Goal: Complete application form: Complete application form

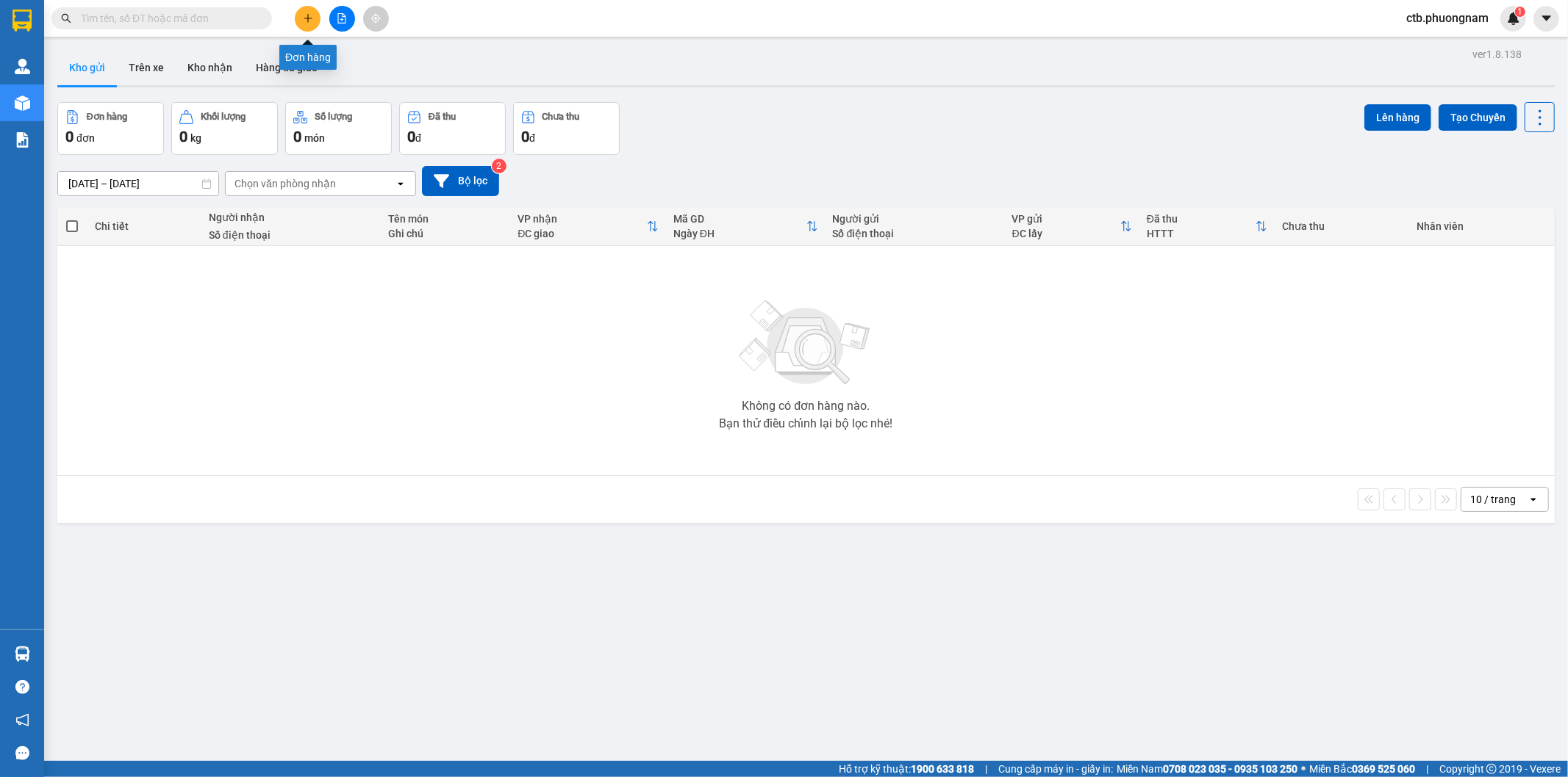
click at [311, 24] on button at bounding box center [307, 19] width 26 height 26
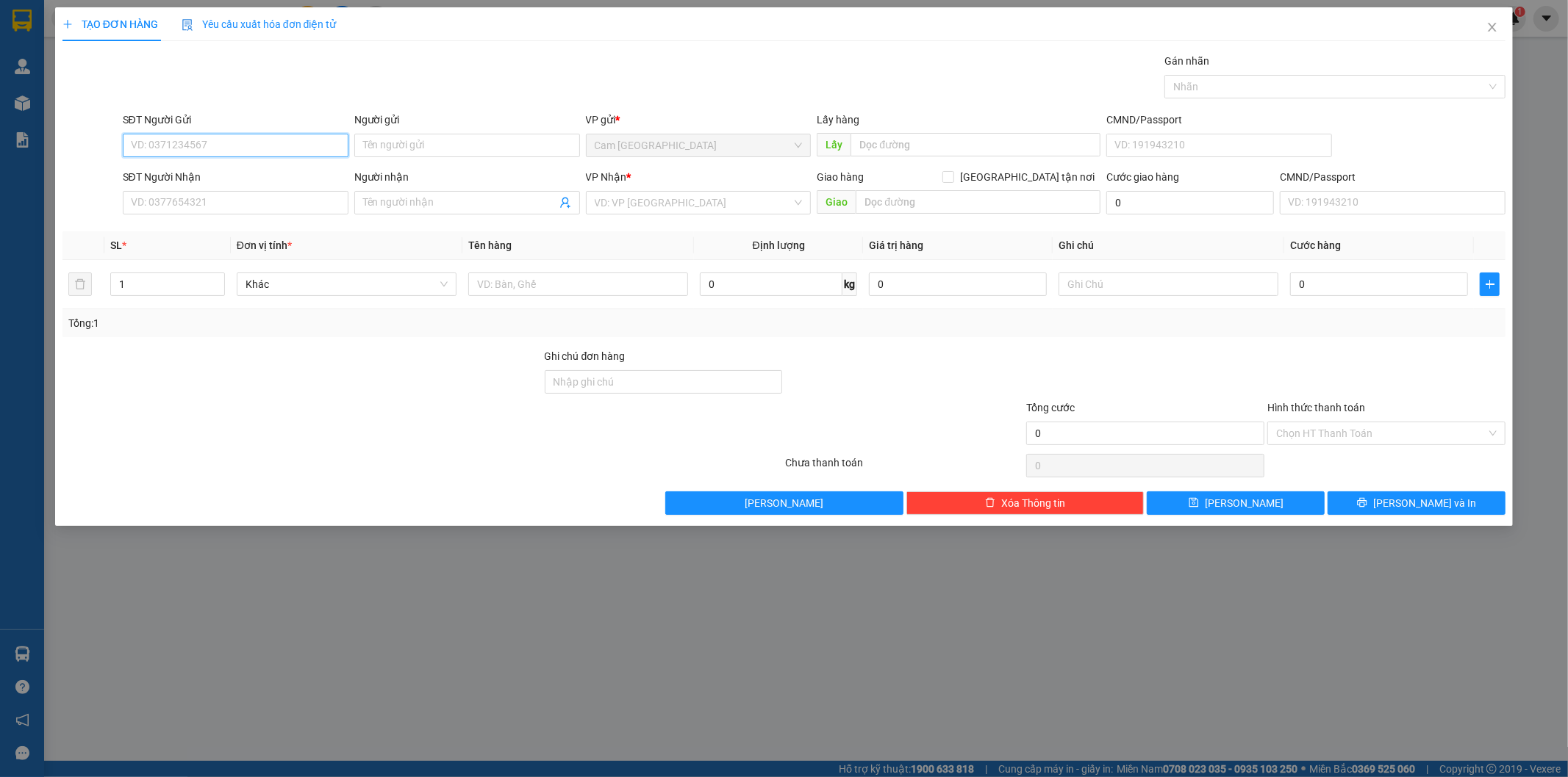
click at [258, 148] on input "SĐT Người Gửi" at bounding box center [236, 145] width 226 height 23
click at [287, 145] on input "SĐT Người Gửi" at bounding box center [236, 145] width 226 height 23
click at [290, 149] on input "SĐT Người Gửi" at bounding box center [236, 145] width 226 height 23
click at [306, 150] on input "SĐT Người Gửi" at bounding box center [236, 145] width 226 height 23
click at [336, 145] on input "SĐT Người Gửi" at bounding box center [236, 145] width 226 height 23
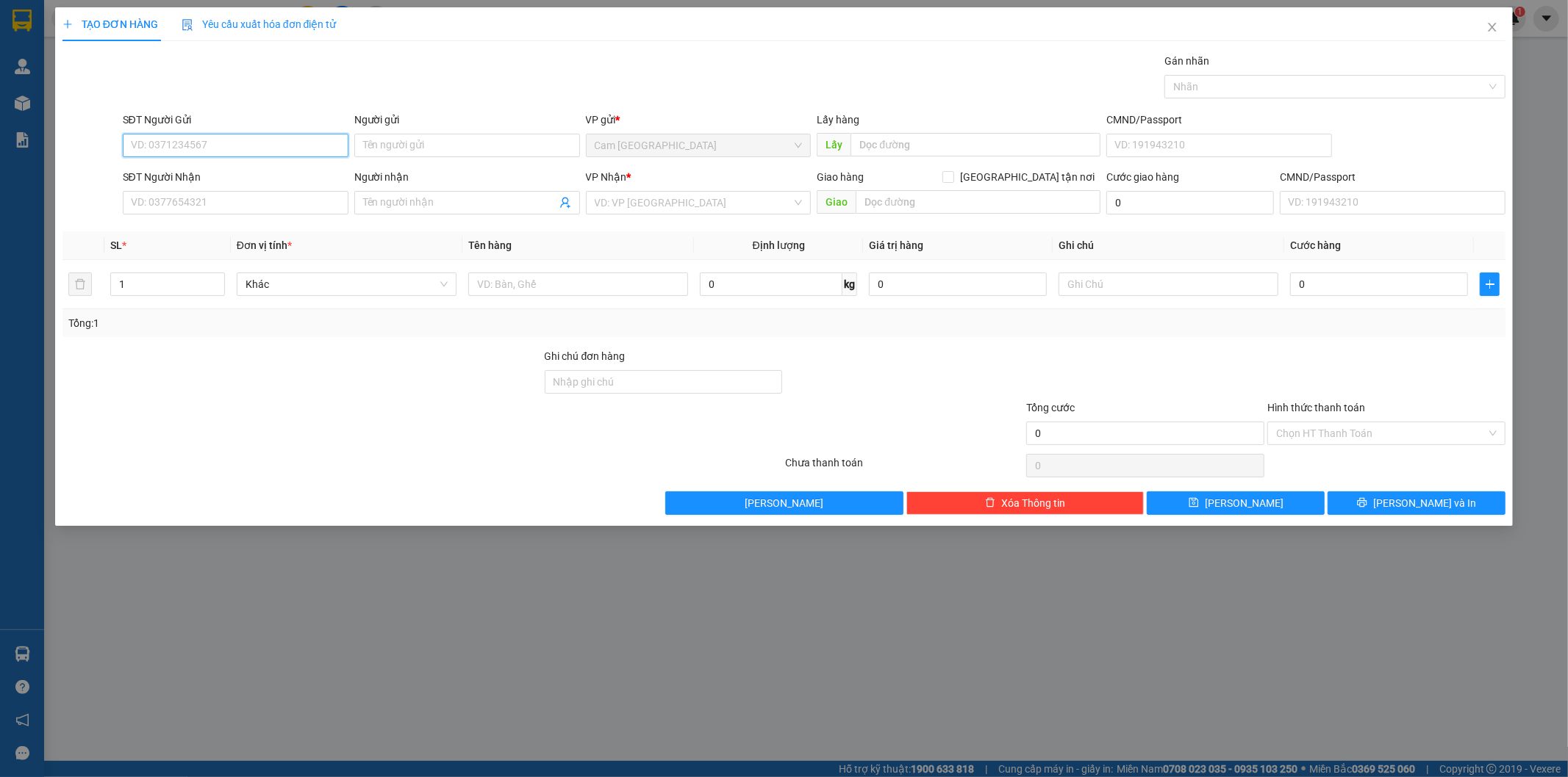
click at [287, 141] on input "SĐT Người Gửi" at bounding box center [236, 145] width 226 height 23
type input "0931615588"
click at [460, 147] on input "Người gửi" at bounding box center [467, 145] width 226 height 23
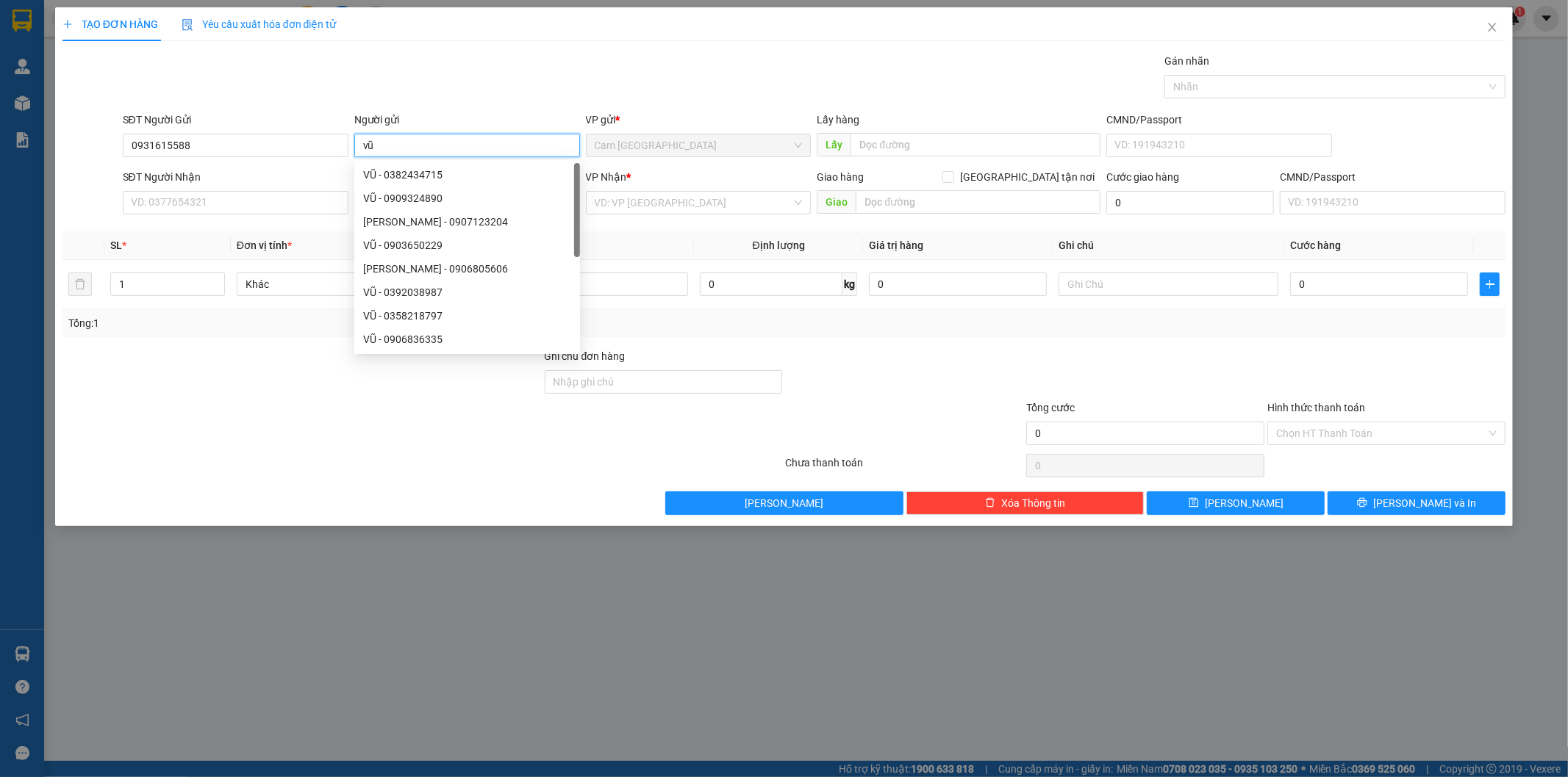
type input "v"
type input "VŨ"
click at [267, 204] on input "SĐT Người Nhận" at bounding box center [236, 202] width 226 height 23
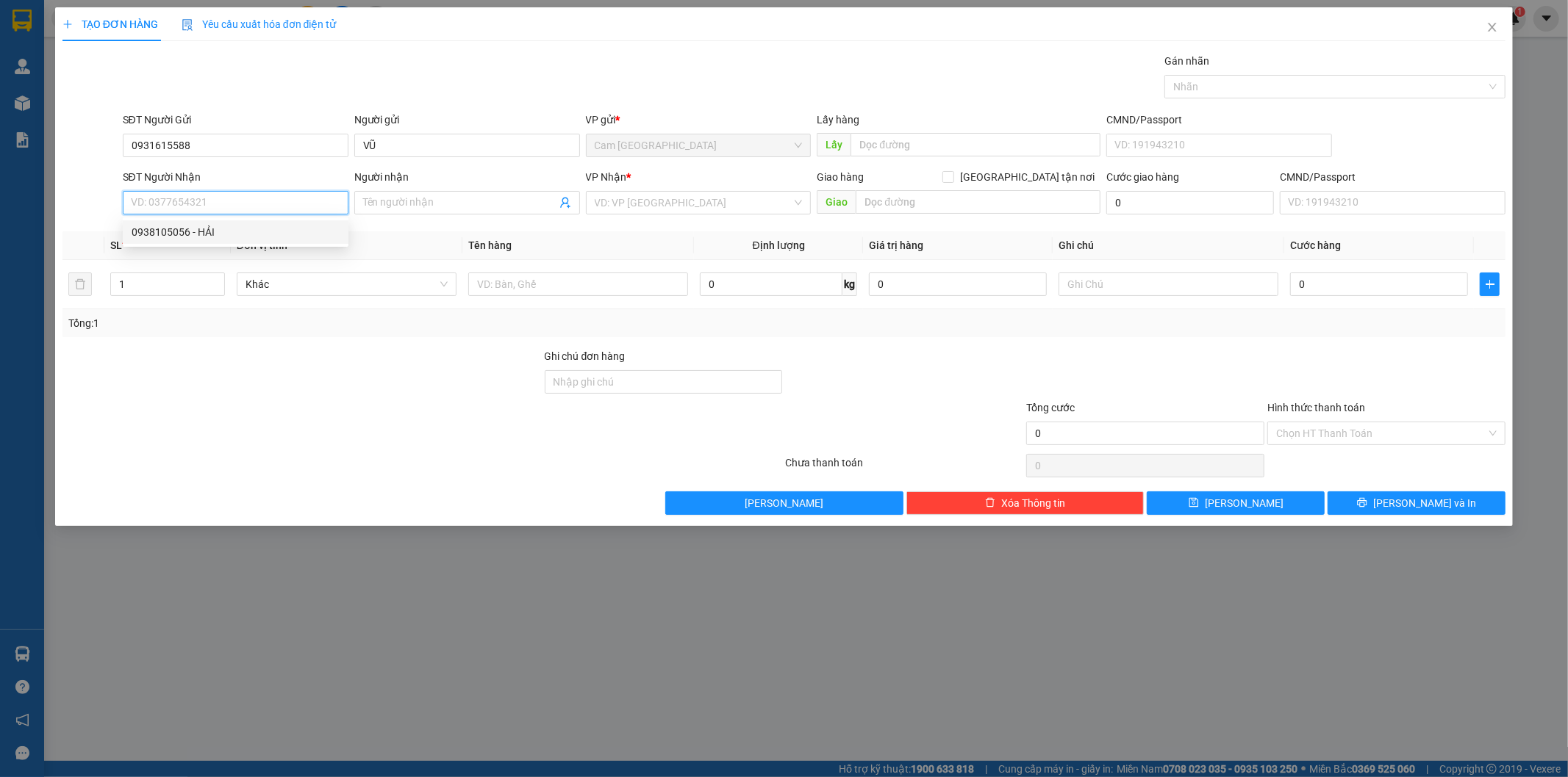
click at [281, 239] on div "0938105056 - HẢI" at bounding box center [236, 232] width 208 height 16
type input "0938105056"
type input "HẢI"
type input "373/20/12A [PERSON_NAME] TRỰC P6 Q8"
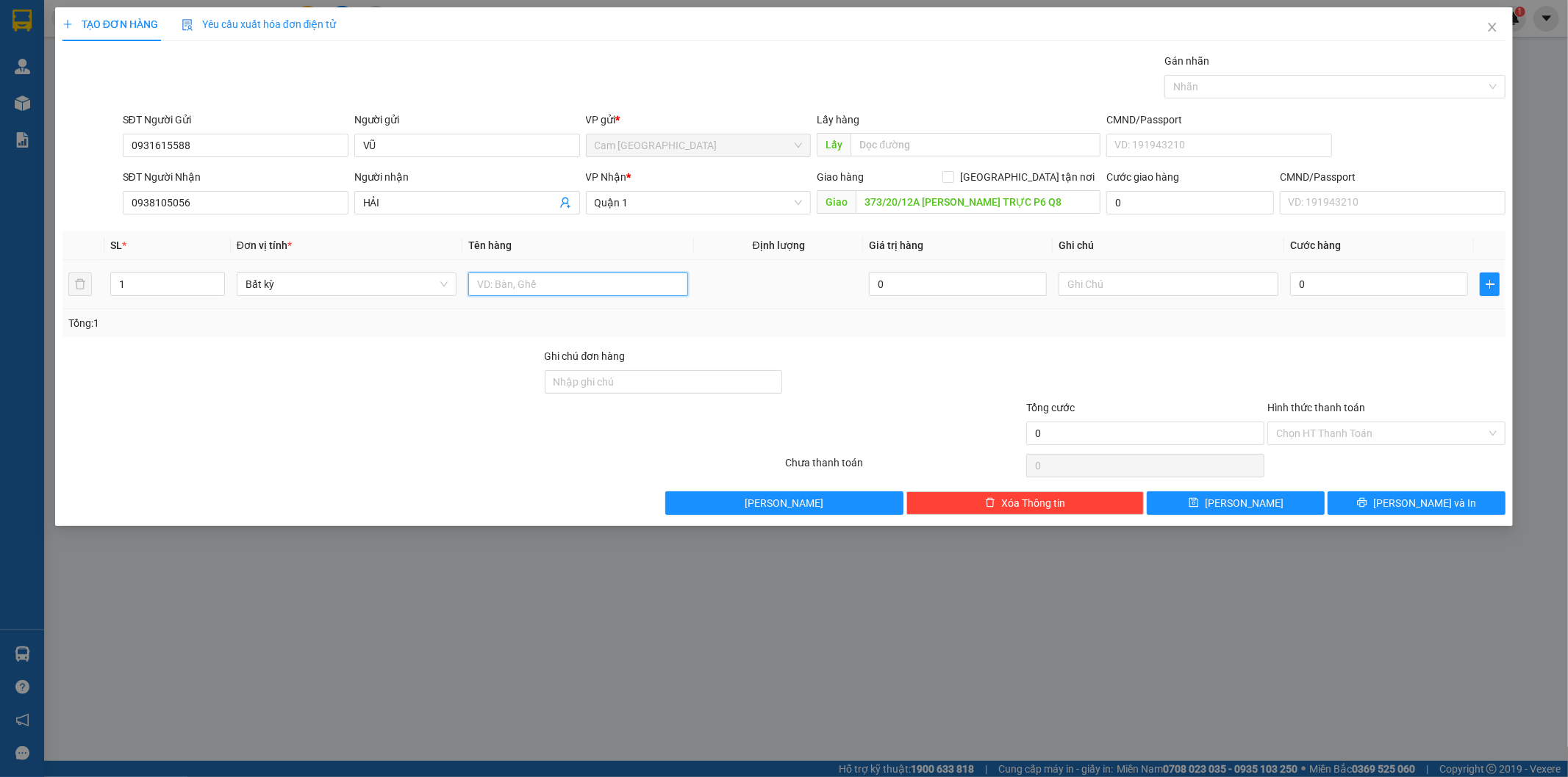
click at [576, 291] on input "text" at bounding box center [578, 285] width 219 height 23
click at [506, 287] on input "text" at bounding box center [578, 285] width 219 height 23
type input "2T GIẤY"
click at [1328, 283] on input "0" at bounding box center [1379, 285] width 178 height 23
type input "1"
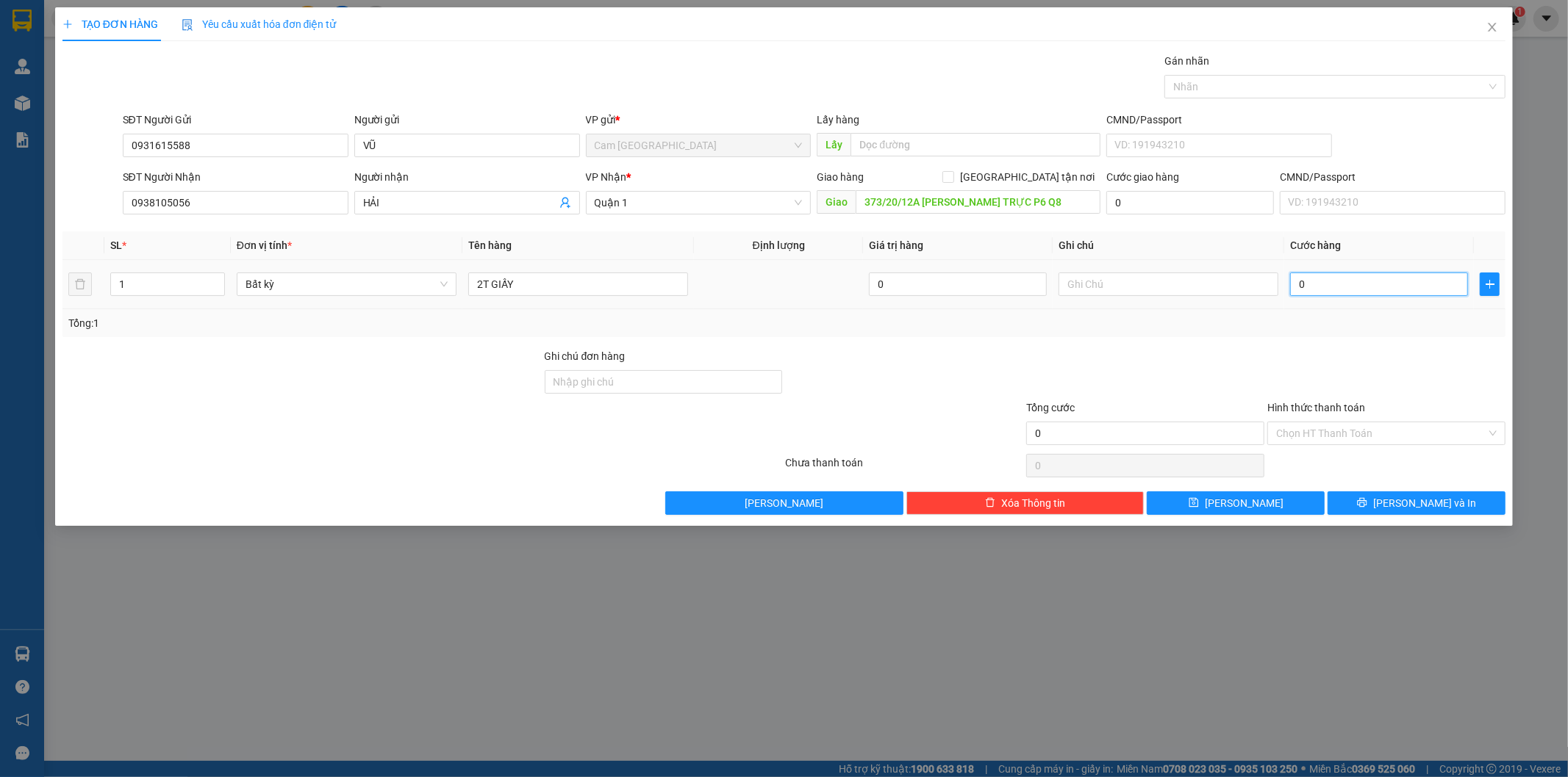
type input "1"
type input "10"
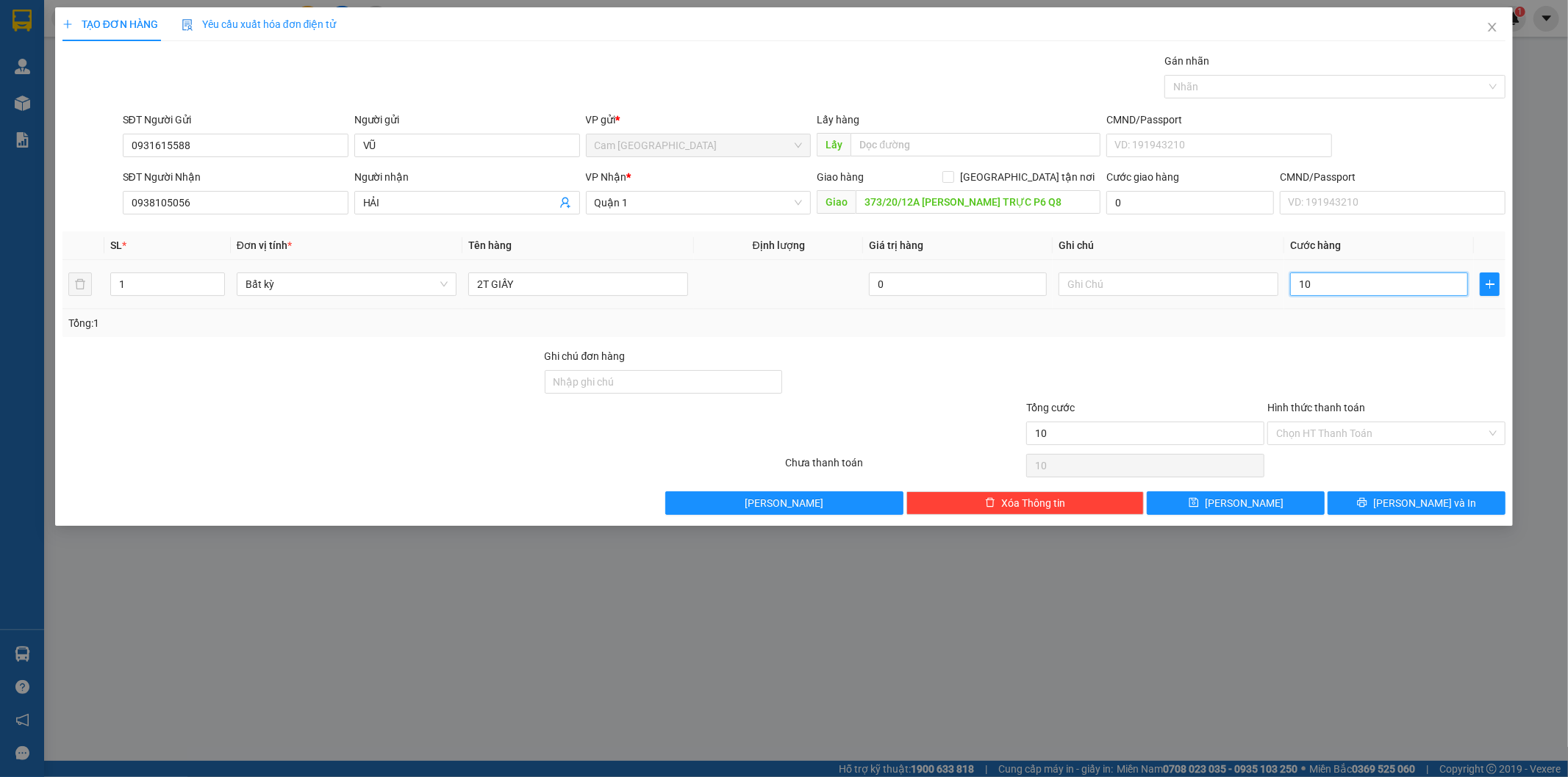
type input "100"
type input "1.000"
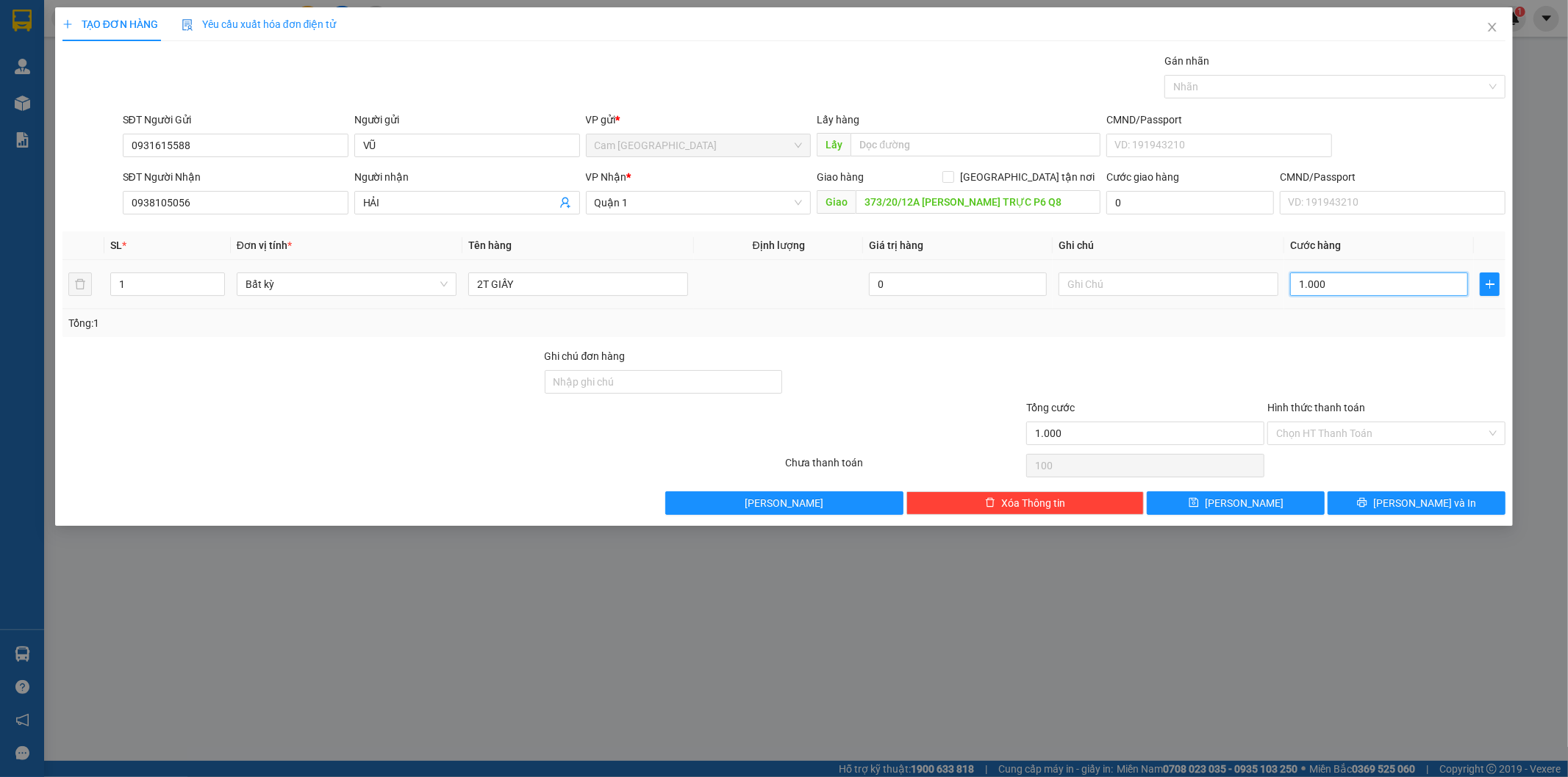
type input "1.000"
type input "10.000"
type input "100.000"
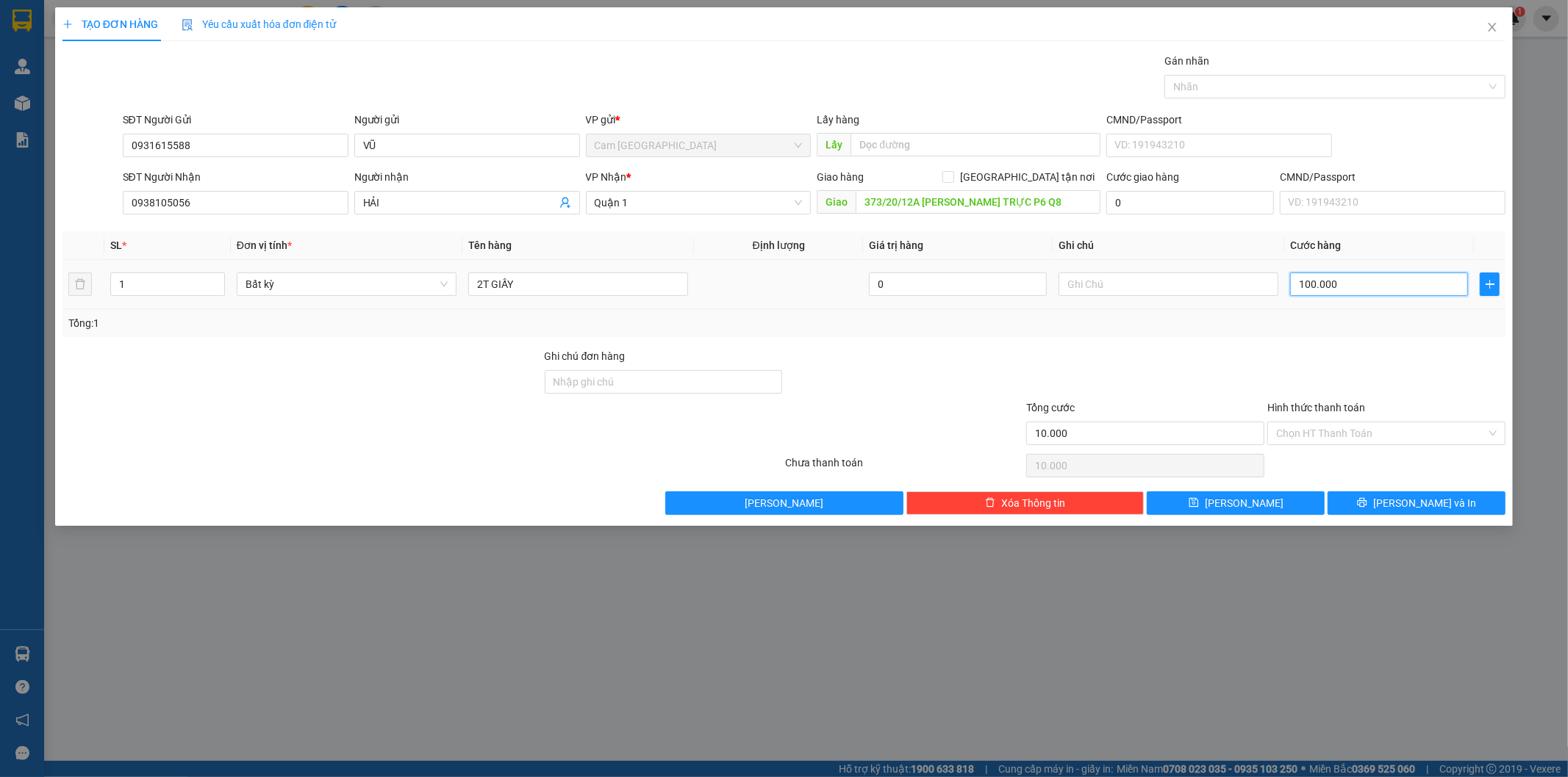
type input "100.000"
click at [1379, 438] on input "Hình thức thanh toán" at bounding box center [1381, 433] width 210 height 22
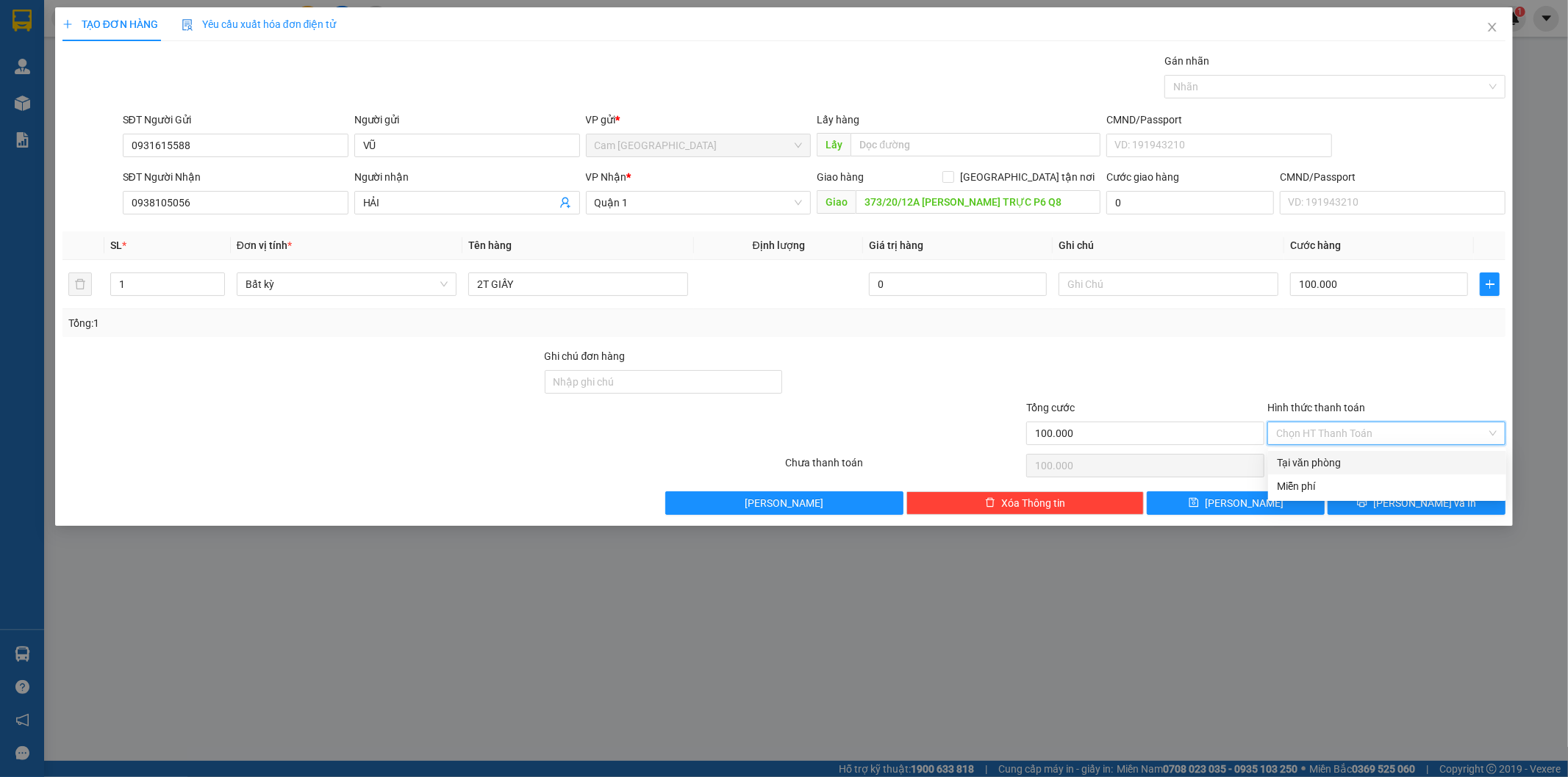
click at [1379, 467] on div "Tại văn phòng" at bounding box center [1387, 463] width 220 height 16
type input "0"
click at [1376, 502] on button "[PERSON_NAME] và In" at bounding box center [1416, 503] width 178 height 23
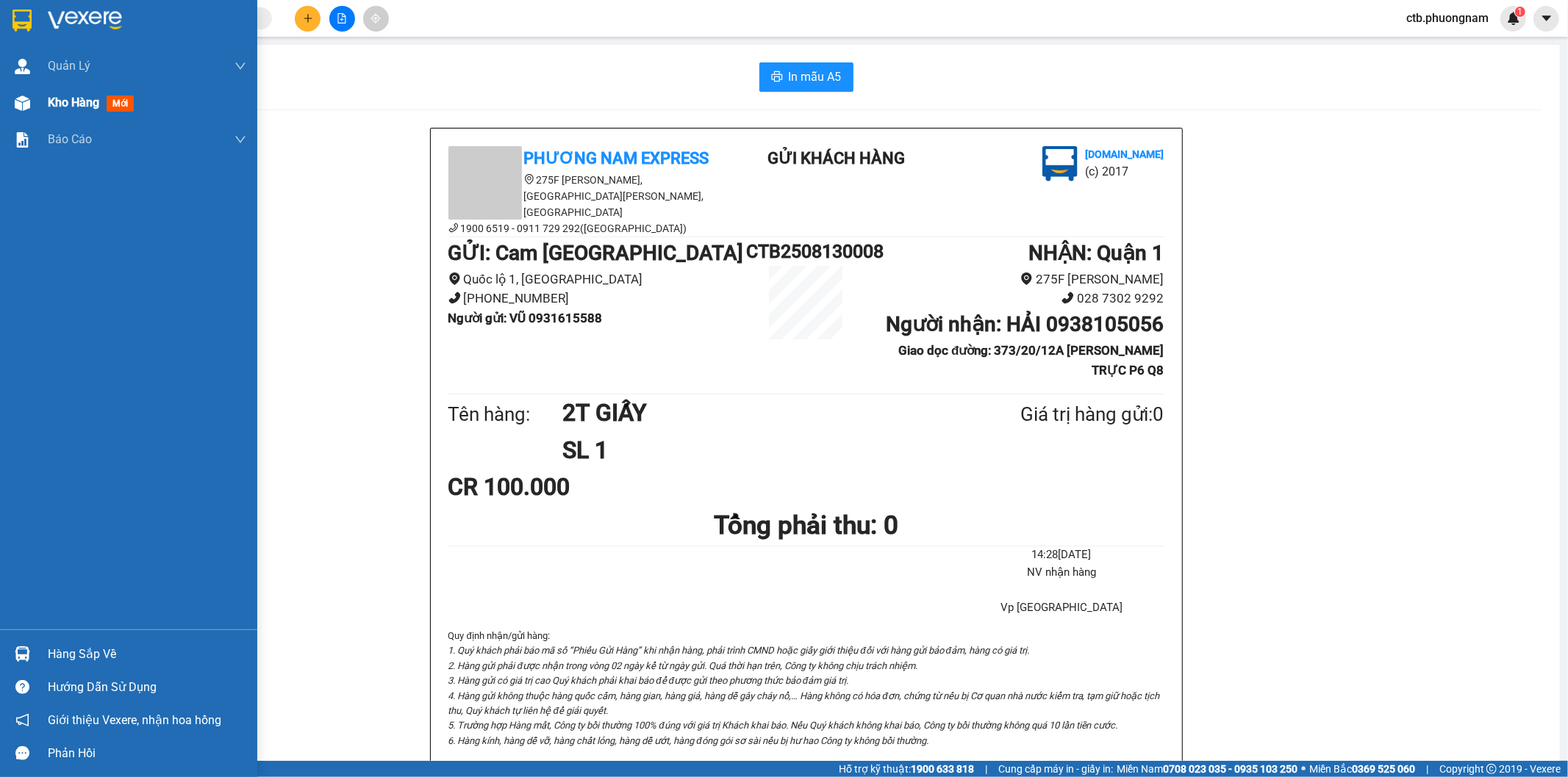
click at [26, 98] on img at bounding box center [21, 103] width 15 height 15
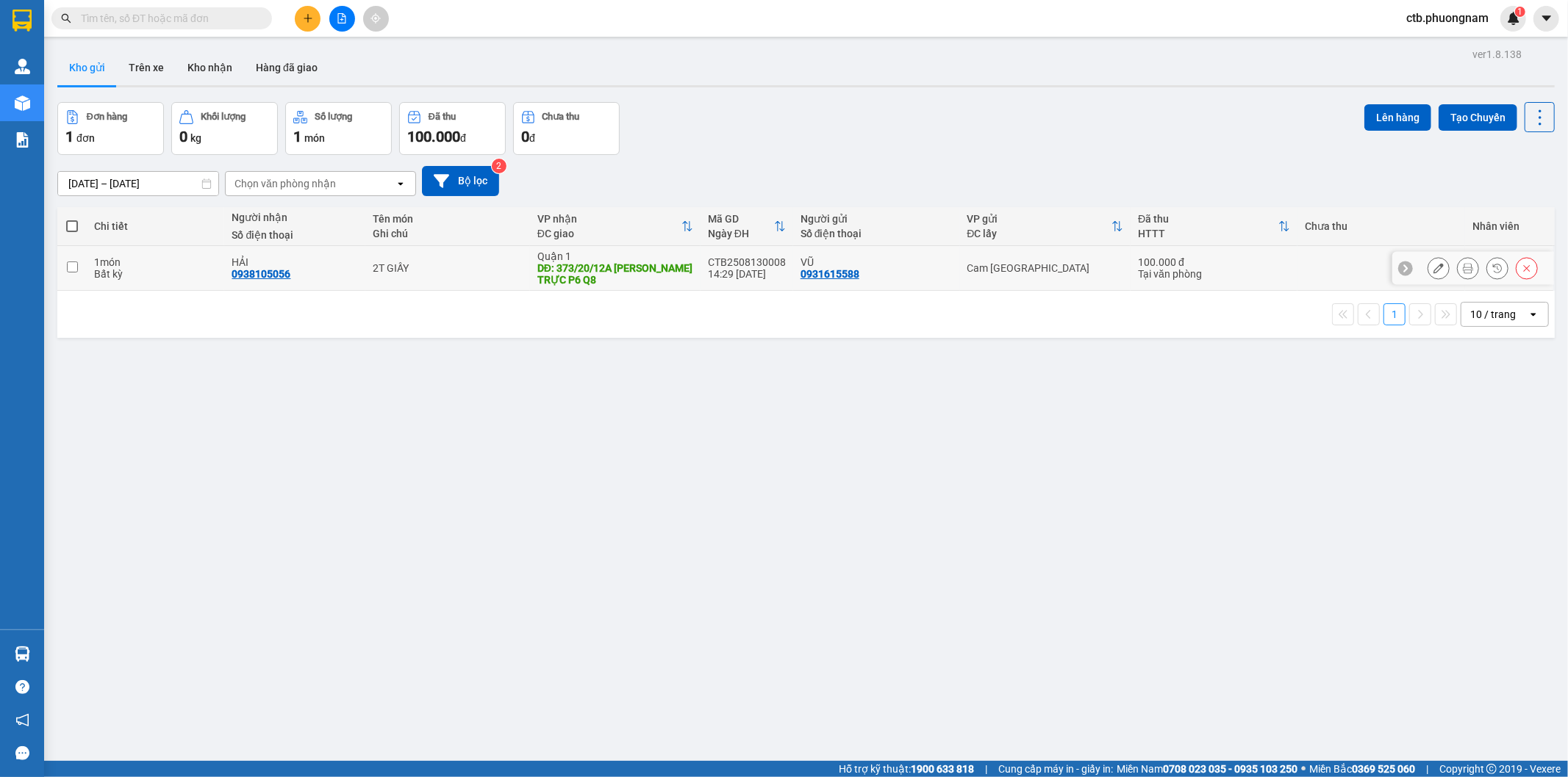
click at [1240, 279] on div "Tại văn phòng" at bounding box center [1214, 274] width 152 height 12
checkbox input "true"
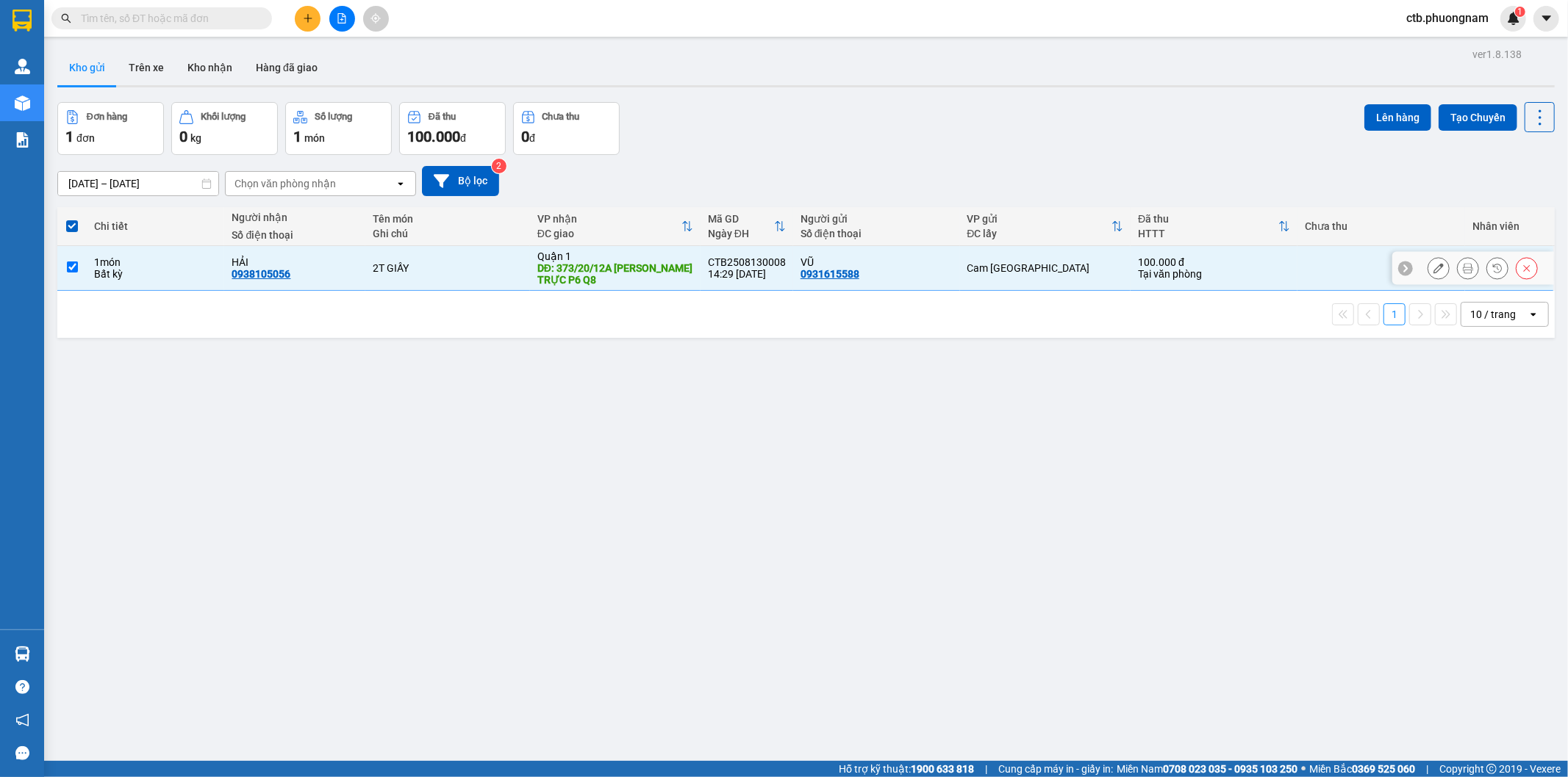
click at [1434, 269] on icon at bounding box center [1438, 268] width 10 height 10
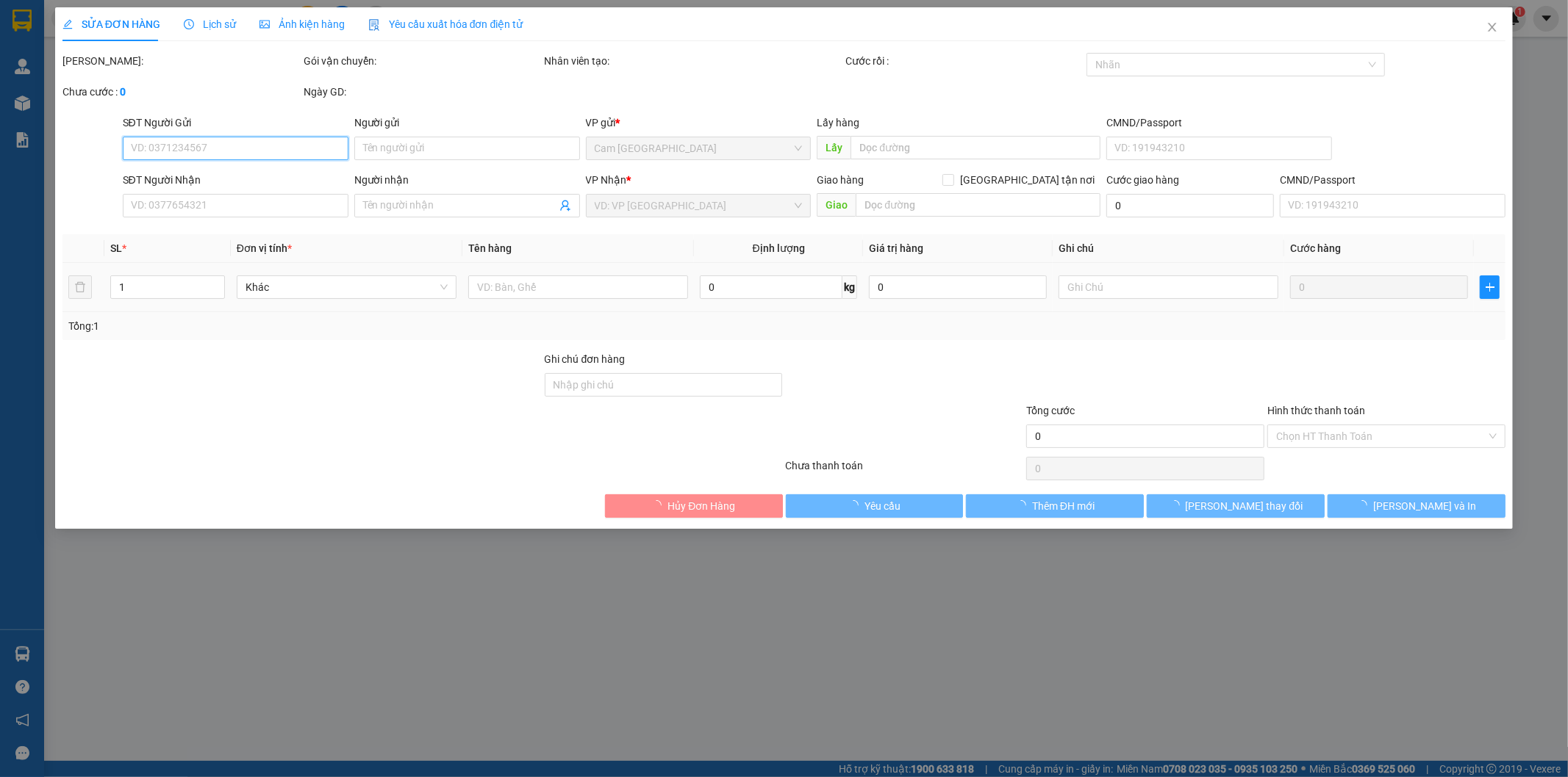
type input "0931615588"
type input "VŨ"
type input "0938105056"
type input "HẢI"
type input "373/20/12A [PERSON_NAME] TRỰC P6 Q8"
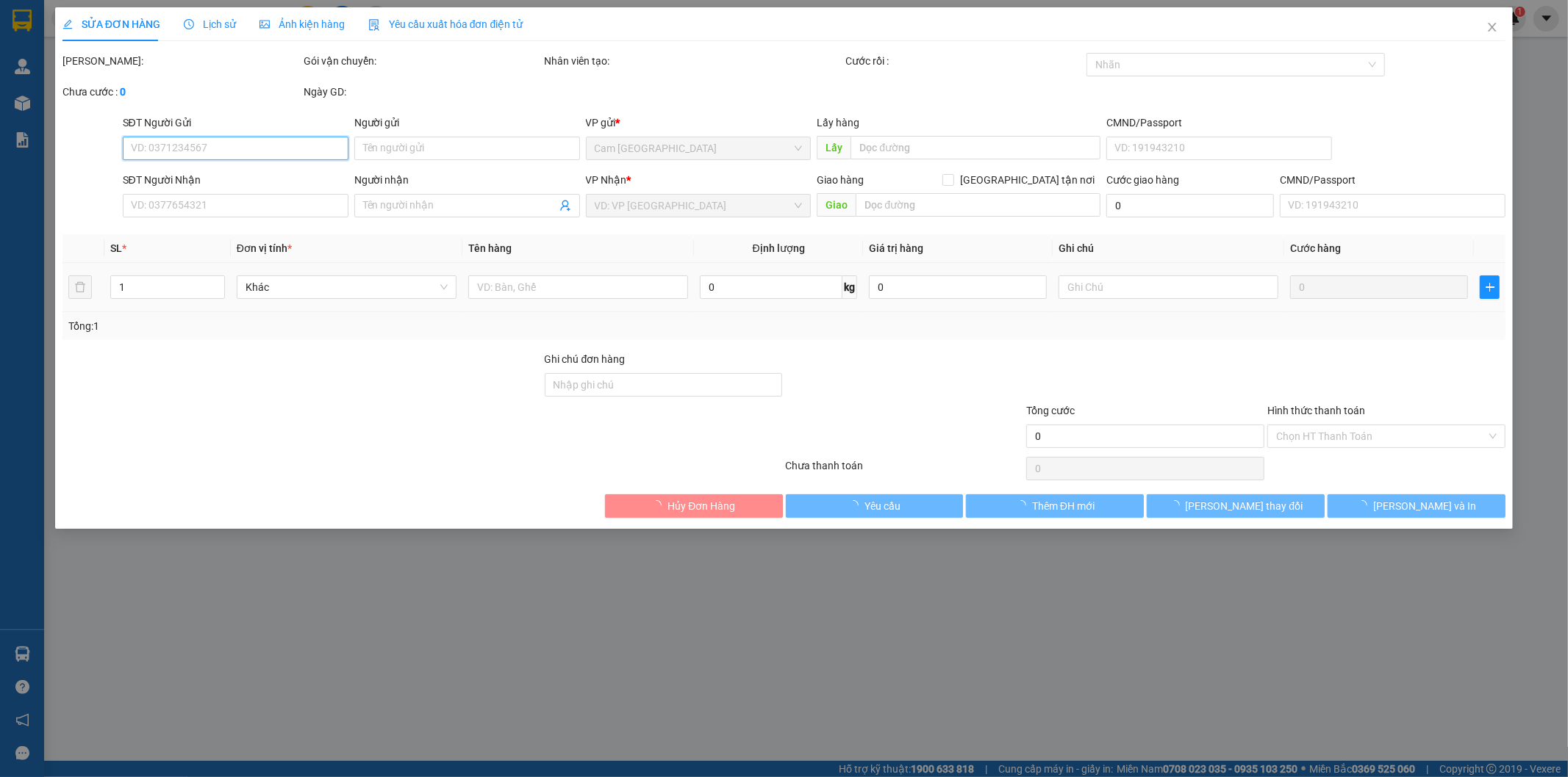
type input "100.000"
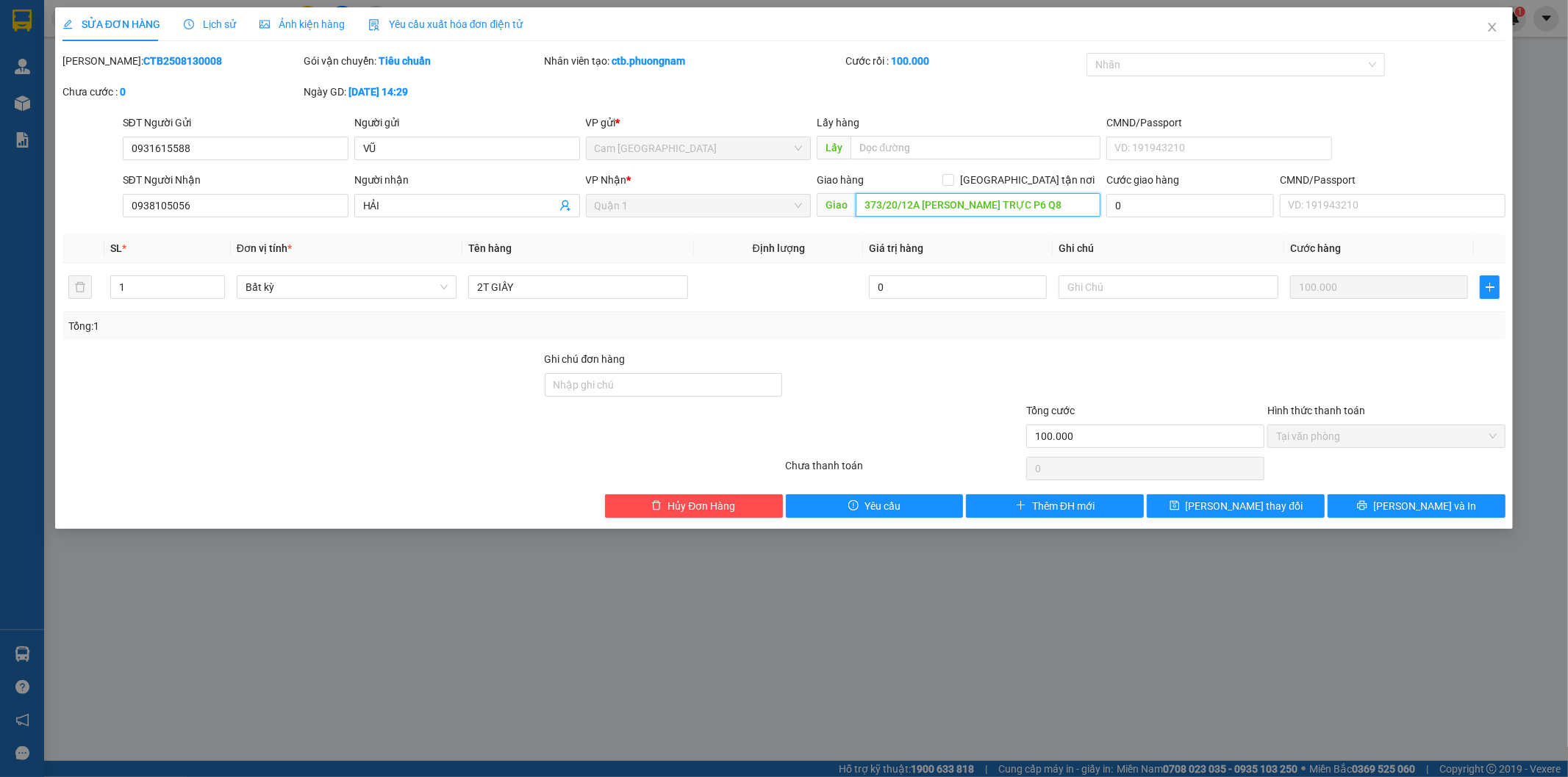
click at [858, 203] on input "373/20/12A [PERSON_NAME] TRỰC P6 Q8" at bounding box center [977, 205] width 244 height 23
click at [858, 207] on input "373/20/12A [PERSON_NAME] TRỰC P6 Q8" at bounding box center [977, 205] width 244 height 23
click at [1178, 210] on input "0" at bounding box center [1189, 206] width 167 height 23
type input "1"
type input "100.001"
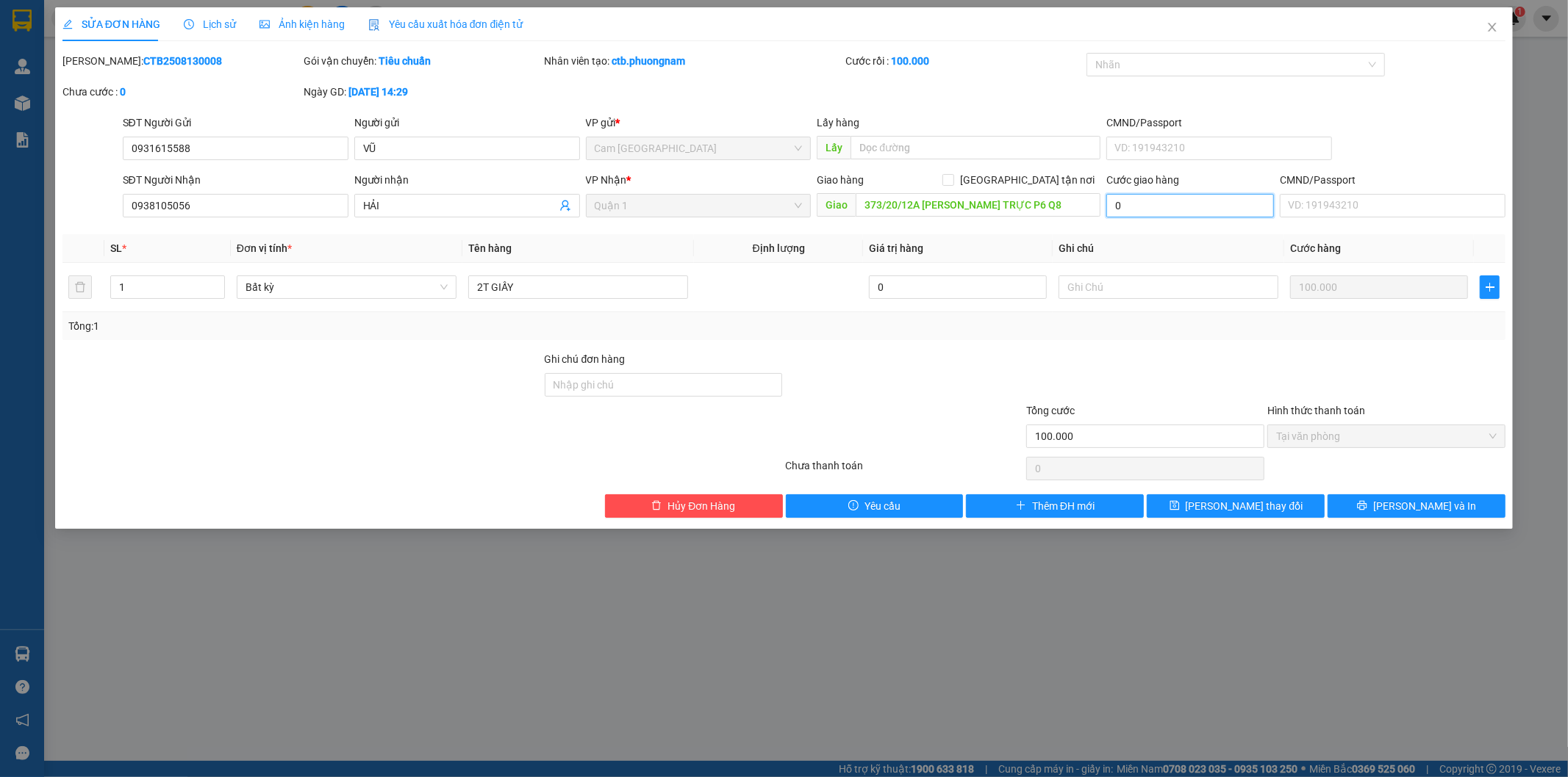
type input "1"
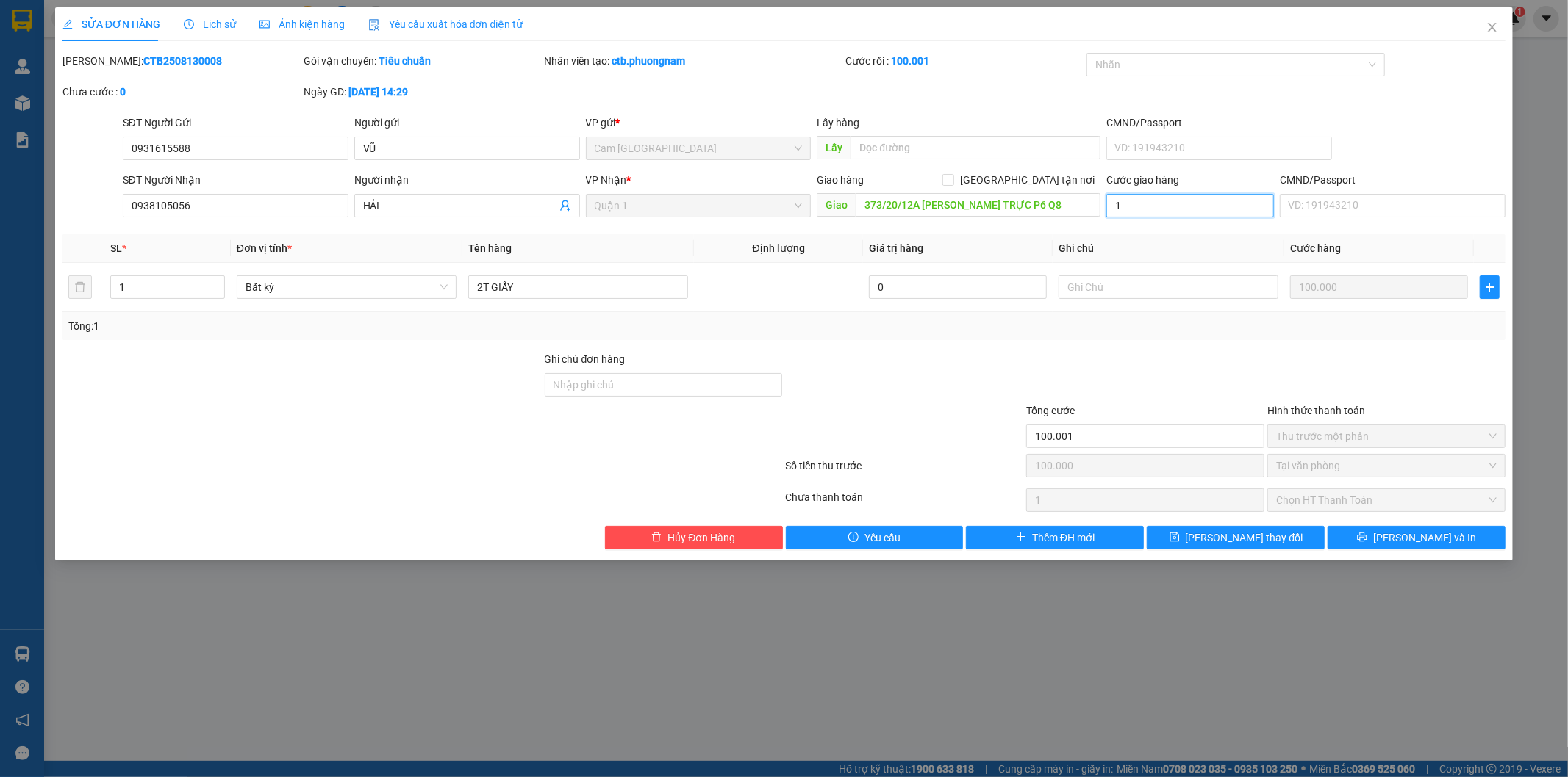
type input "10"
type input "100.010"
type input "10"
type input "100"
type input "100.100"
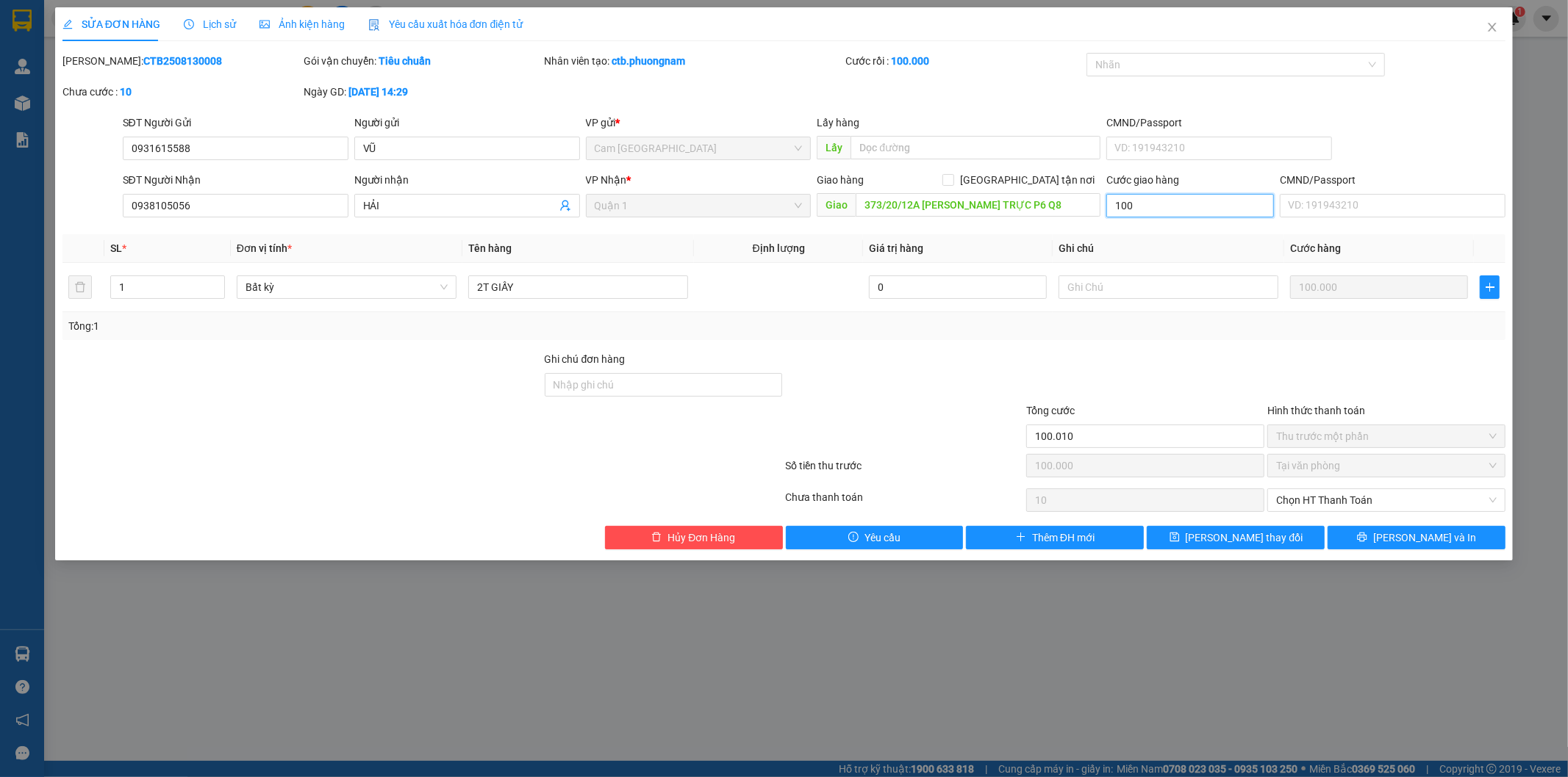
type input "100"
type input "1.000"
type input "101.000"
type input "1.000"
type input "10.000"
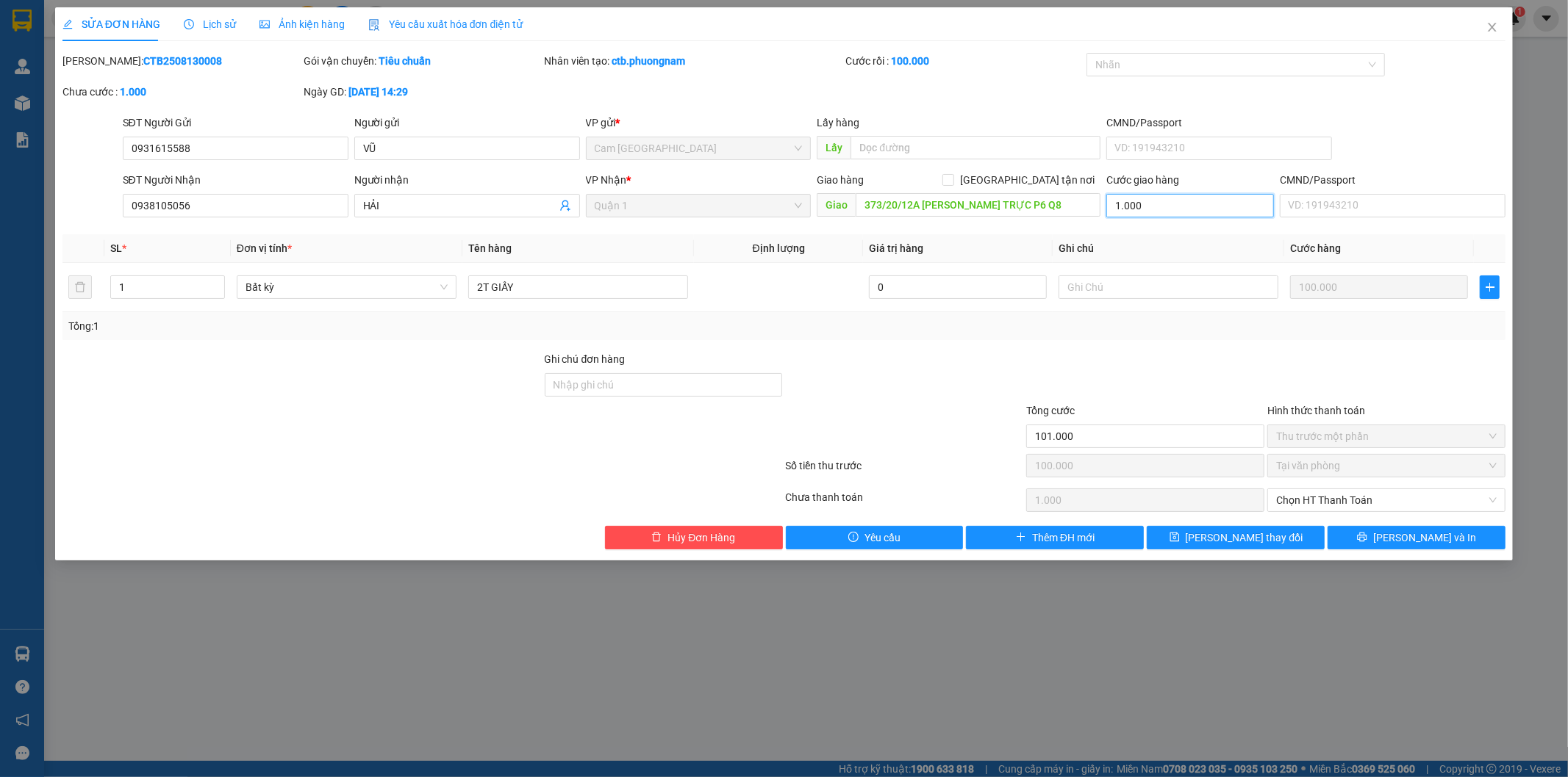
type input "110.000"
type input "10.000"
type input "100.000"
type input "200.000"
type input "100.000"
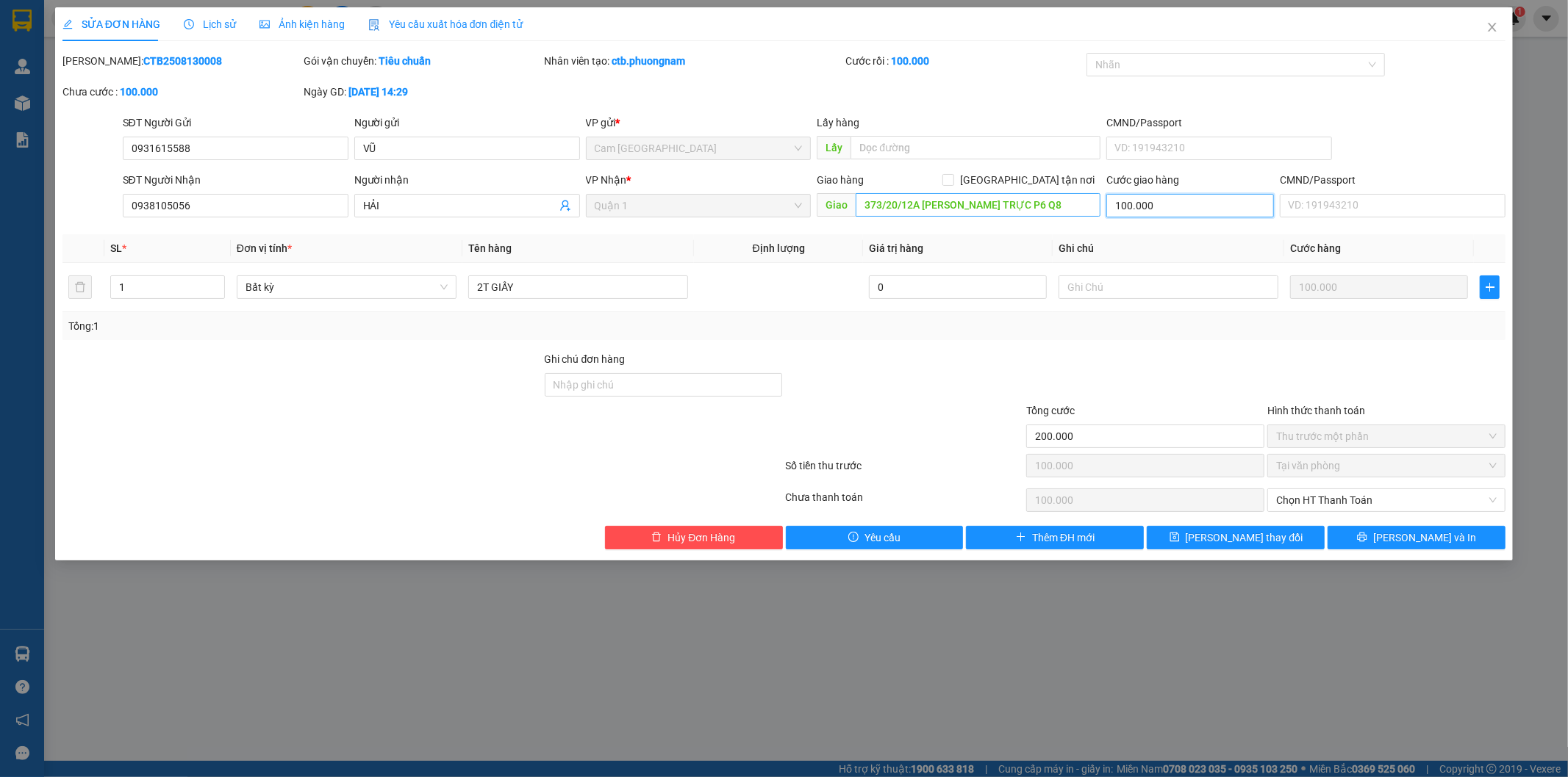
type input "100.000"
click at [865, 202] on input "373/20/12A [PERSON_NAME] TRỰC P6 Q8" at bounding box center [977, 205] width 244 height 23
click at [863, 209] on input "373/20/12A [PERSON_NAME] TRỰC P6 Q8" at bounding box center [977, 205] width 244 height 23
click at [858, 201] on input "373/20/12A [PERSON_NAME] TRỰC P6 Q8" at bounding box center [977, 205] width 244 height 23
click at [1423, 503] on span "Chọn HT Thanh Toán" at bounding box center [1386, 500] width 220 height 22
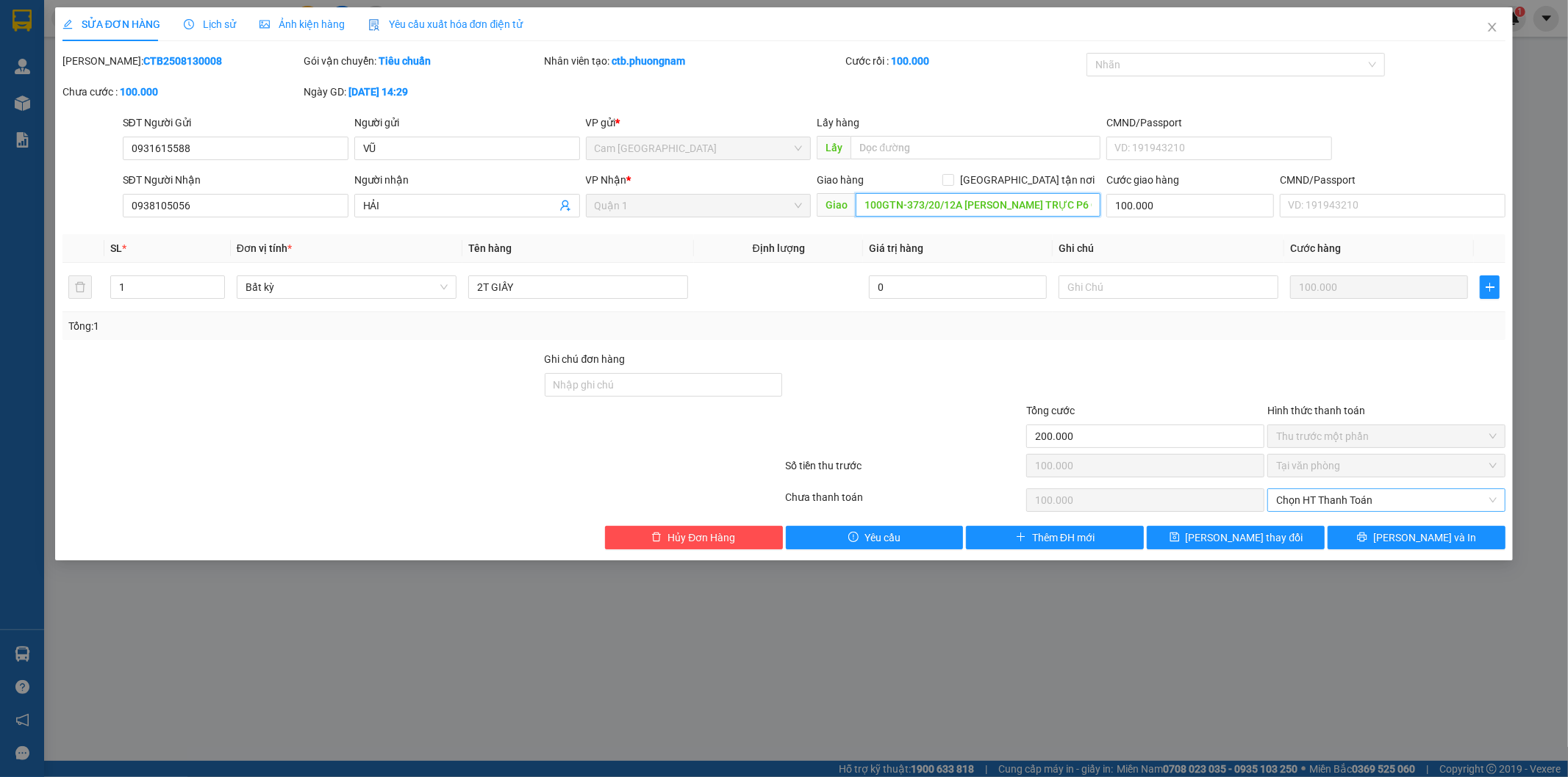
type input "100GTN-373/20/12A [PERSON_NAME] TRỰC P6 Q8"
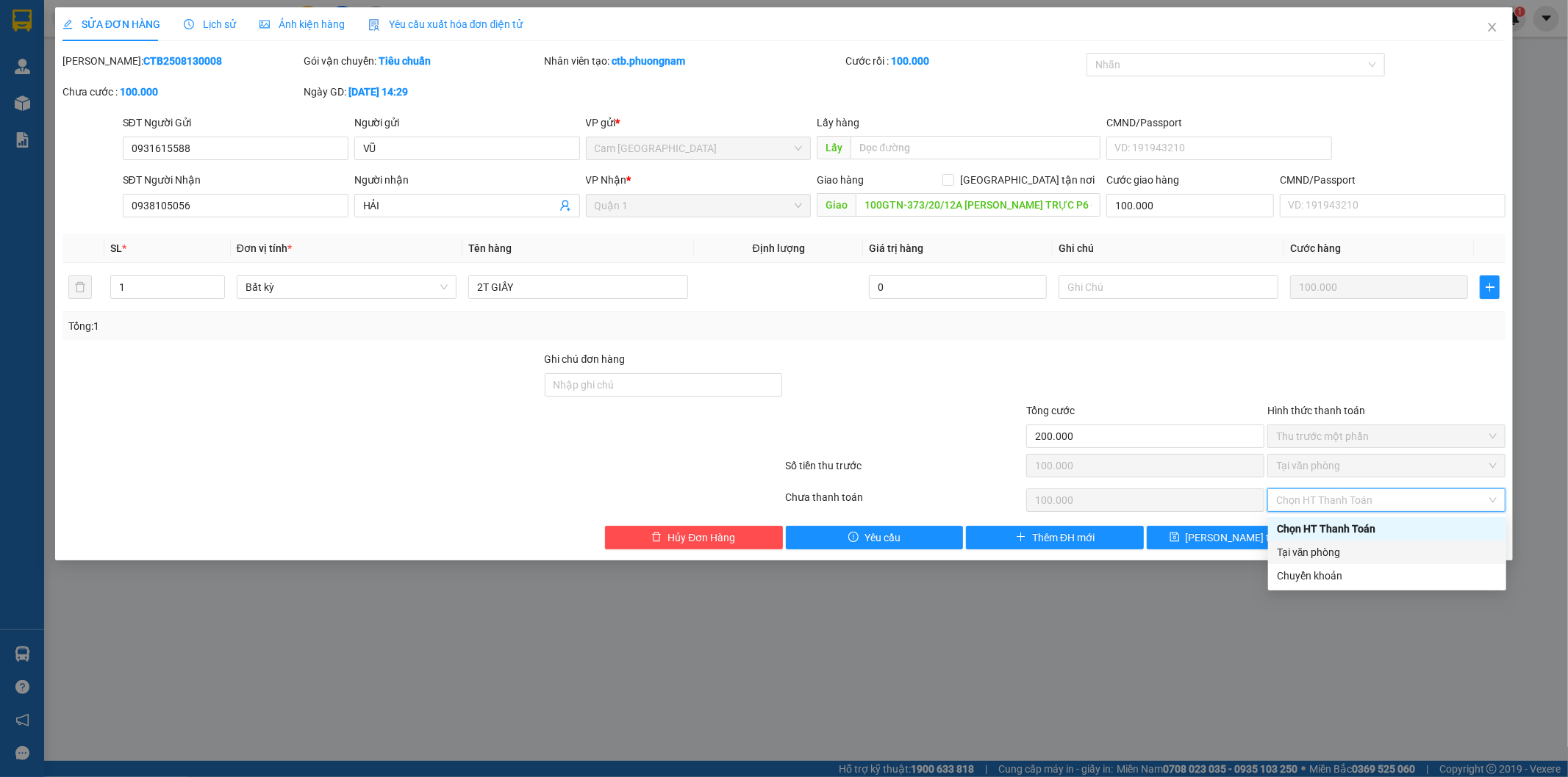
click at [1344, 555] on div "Tại văn phòng" at bounding box center [1387, 552] width 220 height 16
type input "0"
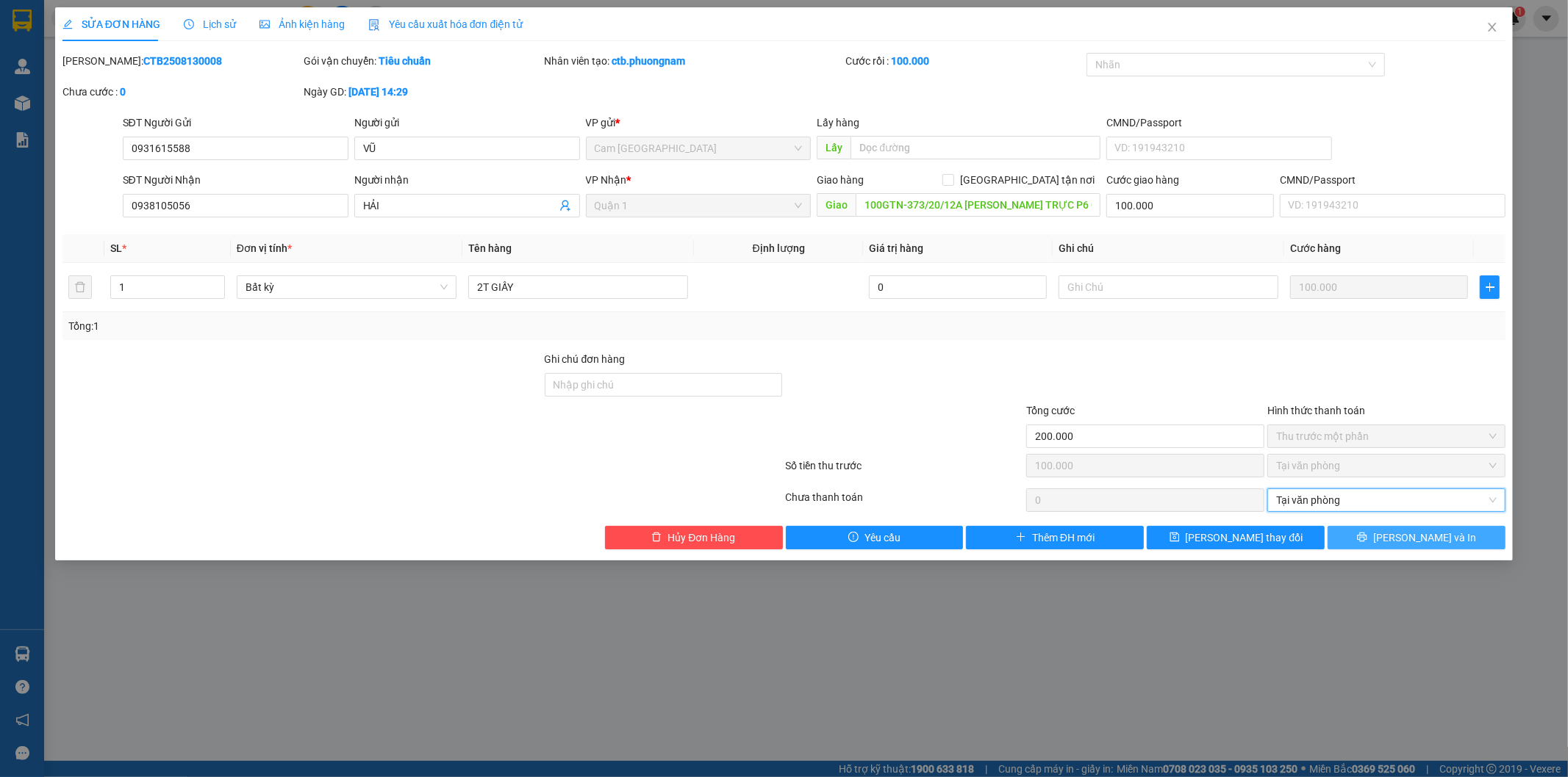
click at [1426, 537] on span "[PERSON_NAME] và In" at bounding box center [1424, 538] width 103 height 16
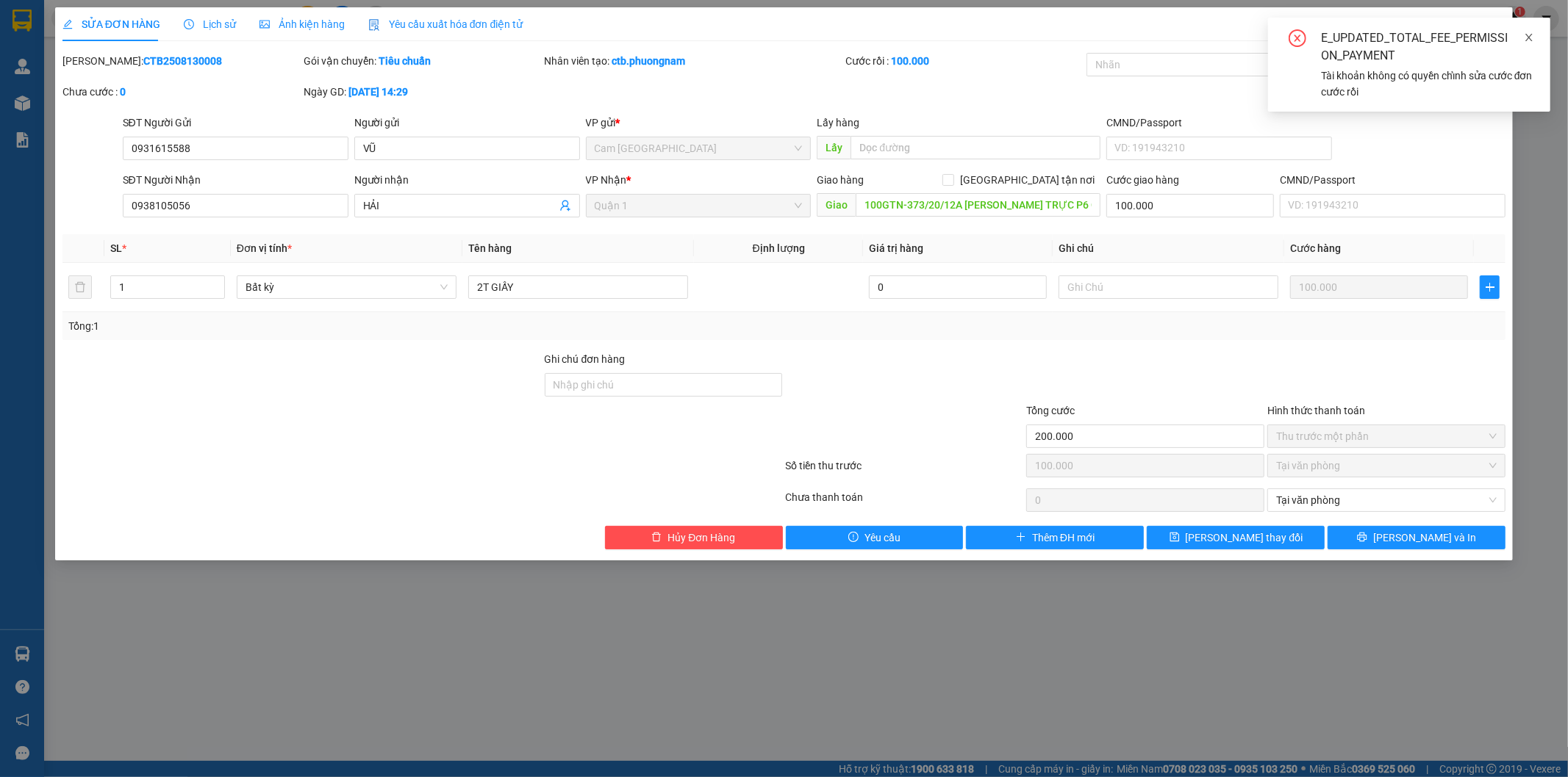
click at [1531, 35] on icon "close" at bounding box center [1529, 38] width 7 height 7
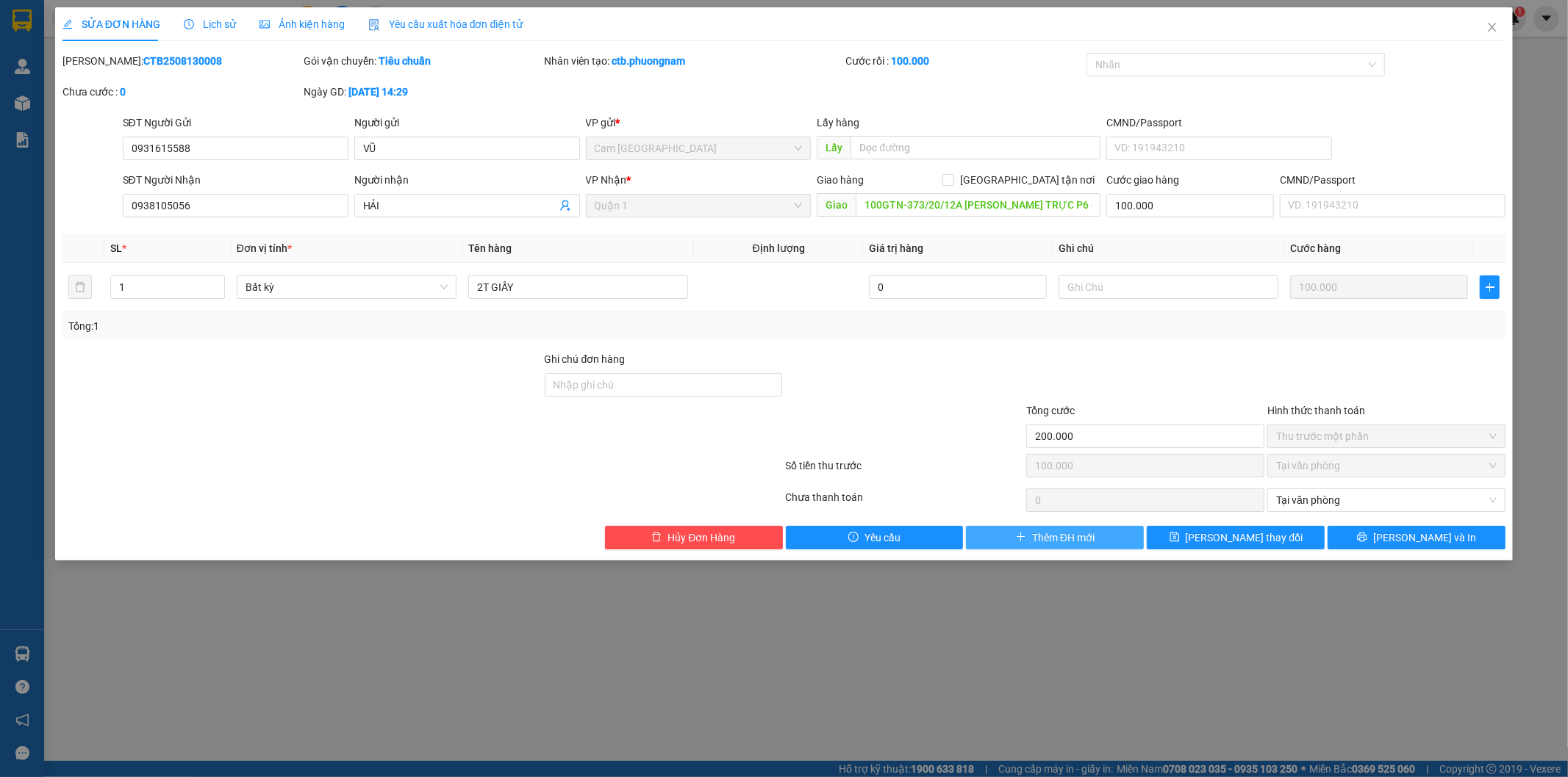
click at [1057, 541] on span "Thêm ĐH mới" at bounding box center [1063, 538] width 63 height 16
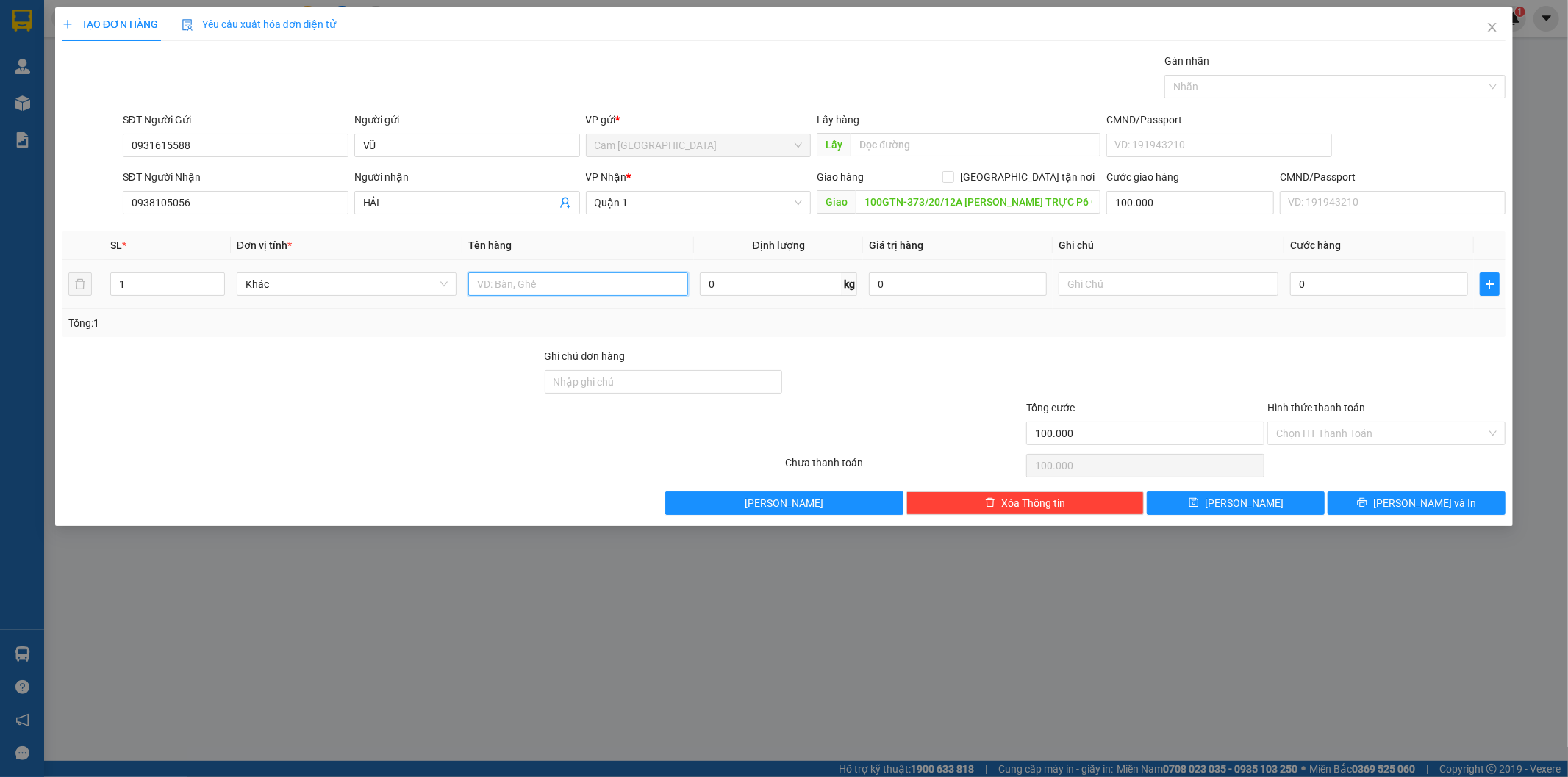
click at [581, 278] on input "text" at bounding box center [578, 285] width 219 height 23
type input "2T GIẤY"
click at [1341, 285] on input "0" at bounding box center [1379, 285] width 178 height 23
type input "2"
type input "100.002"
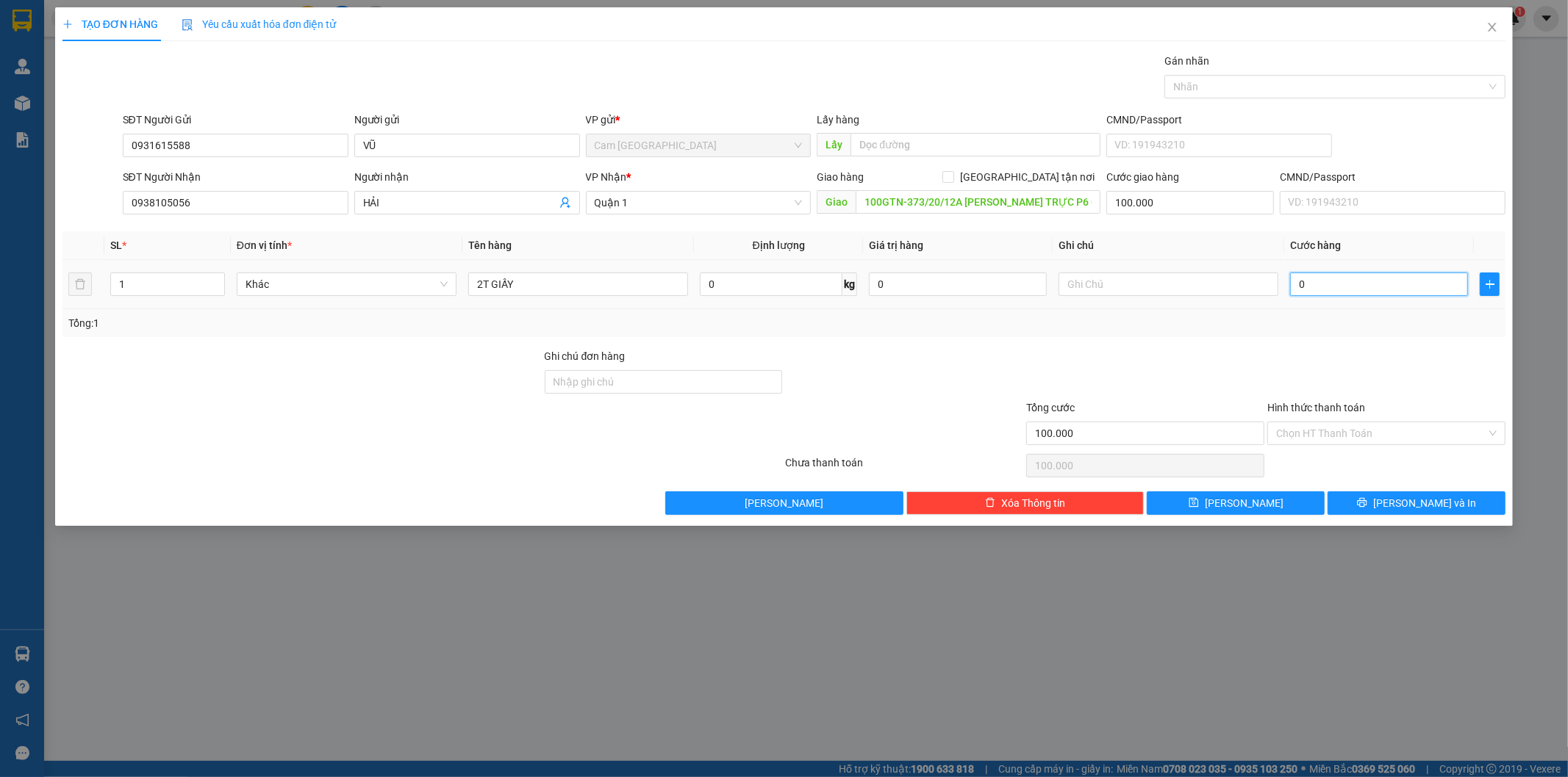
type input "100.002"
type input "20"
type input "100.020"
type input "2"
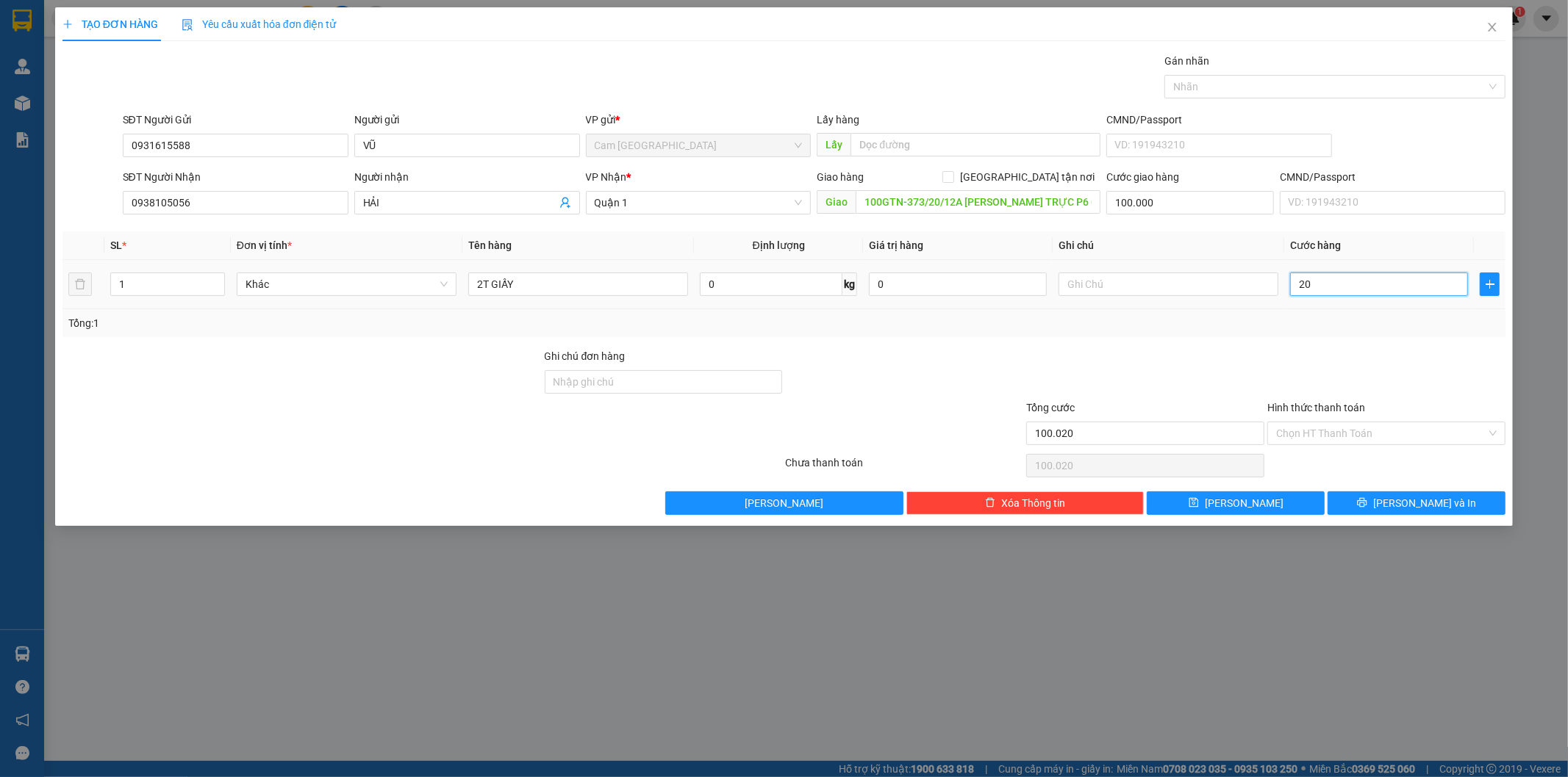
type input "100.002"
type input "0"
type input "100.000"
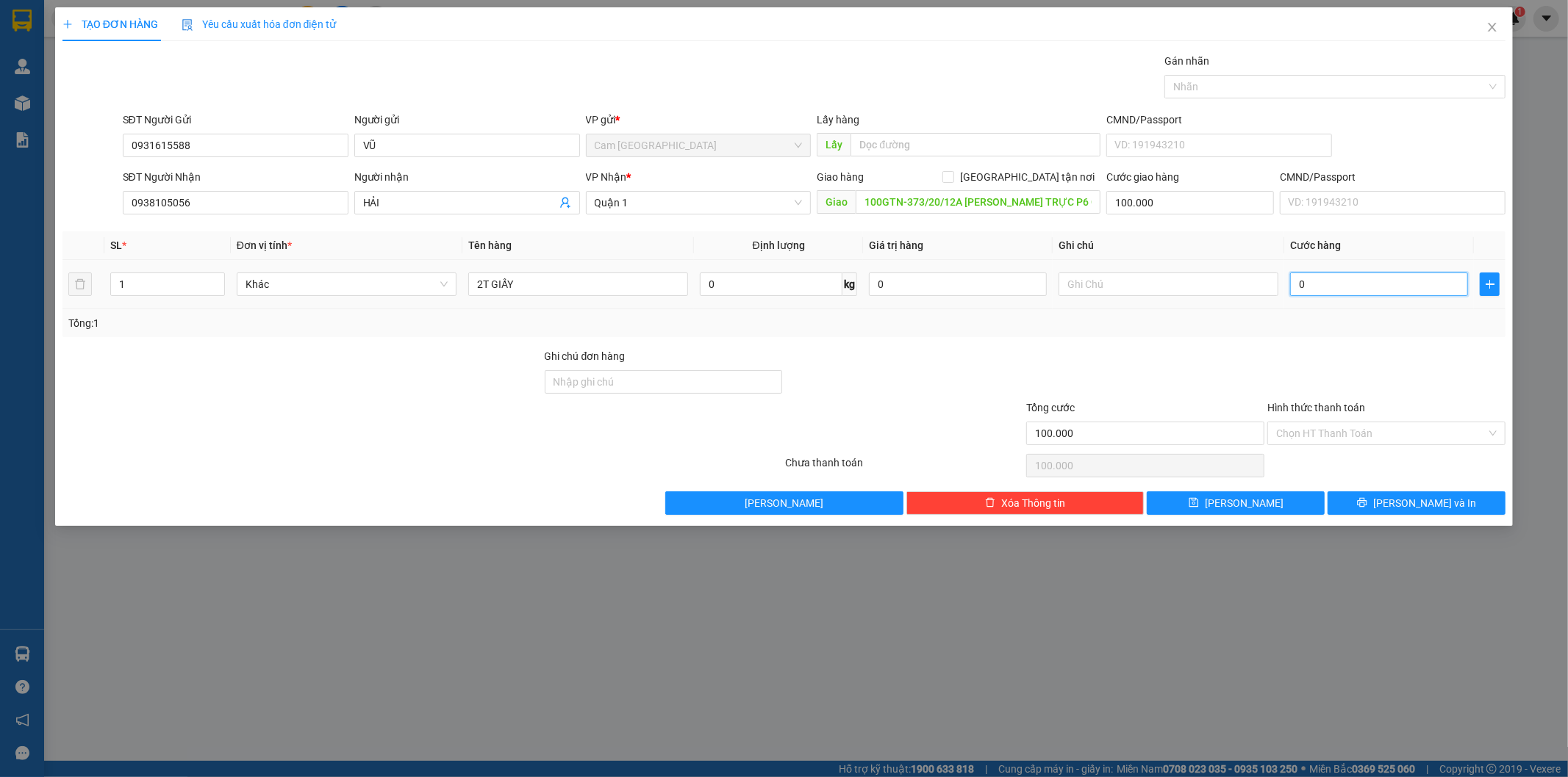
click at [1296, 292] on input "0" at bounding box center [1379, 285] width 178 height 23
type input "10"
type input "100.010"
type input "100"
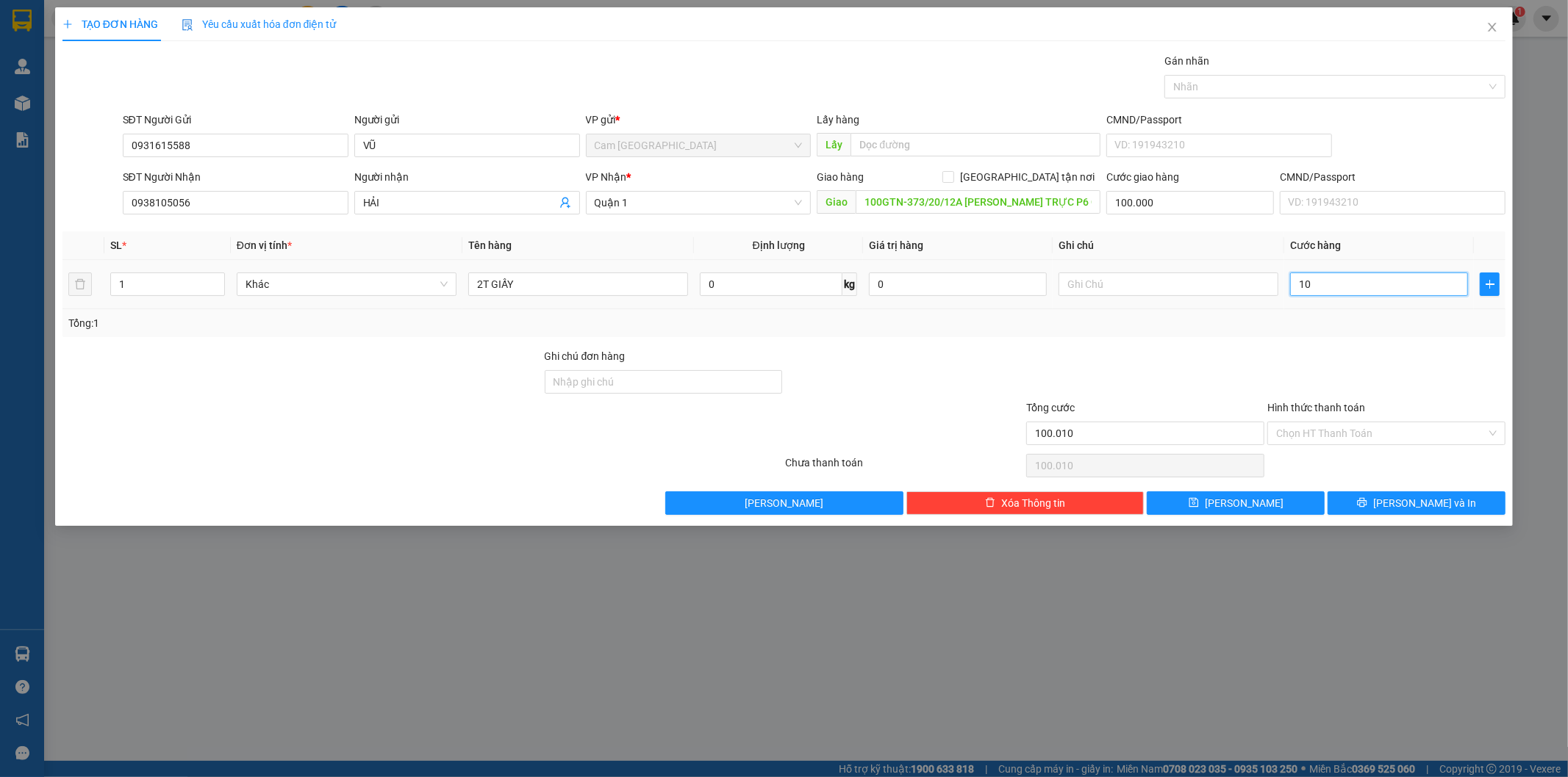
type input "100.100"
type input "1.000"
type input "101.000"
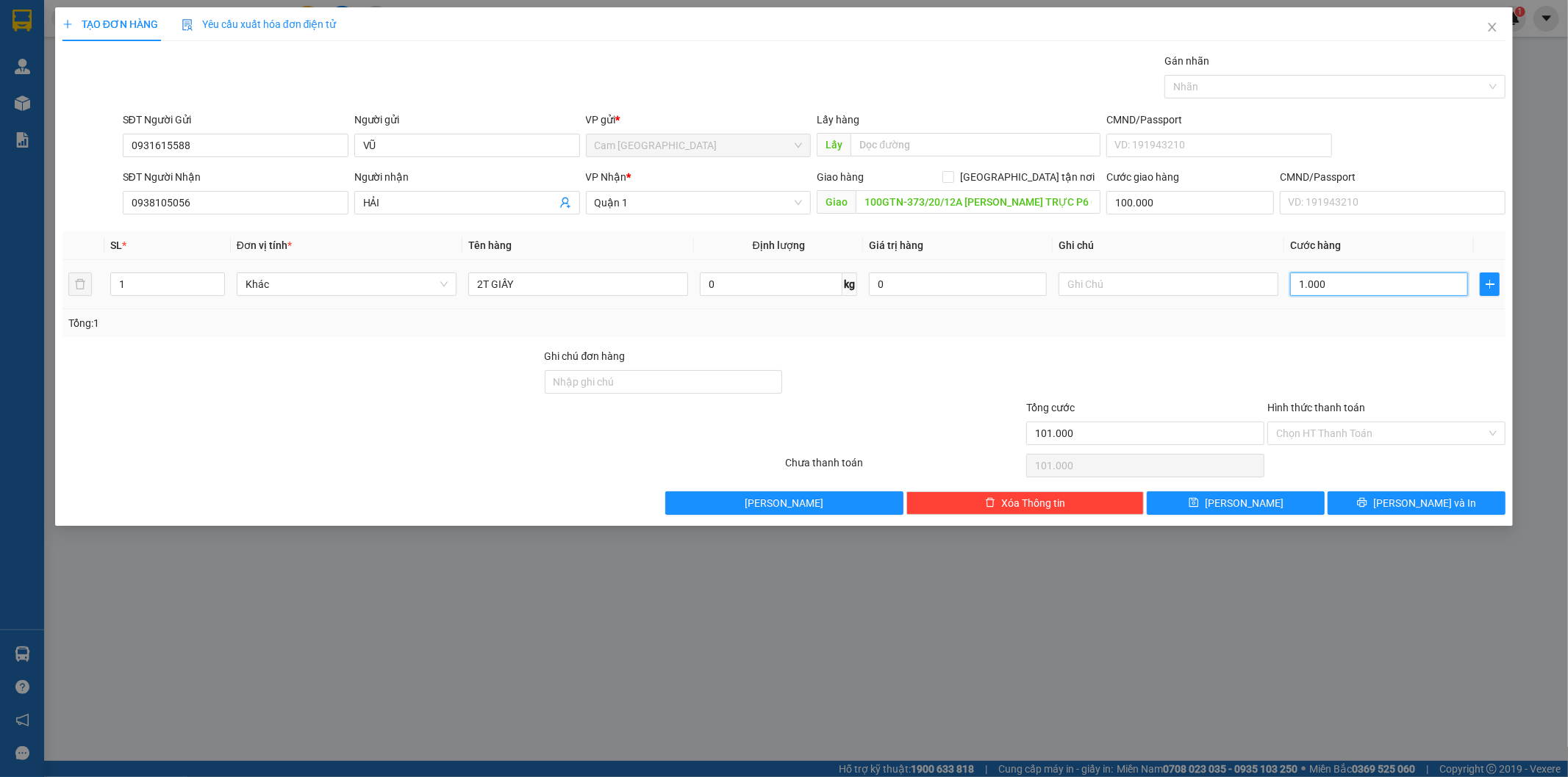
type input "10.000"
type input "110.000"
type input "100.000"
type input "200.000"
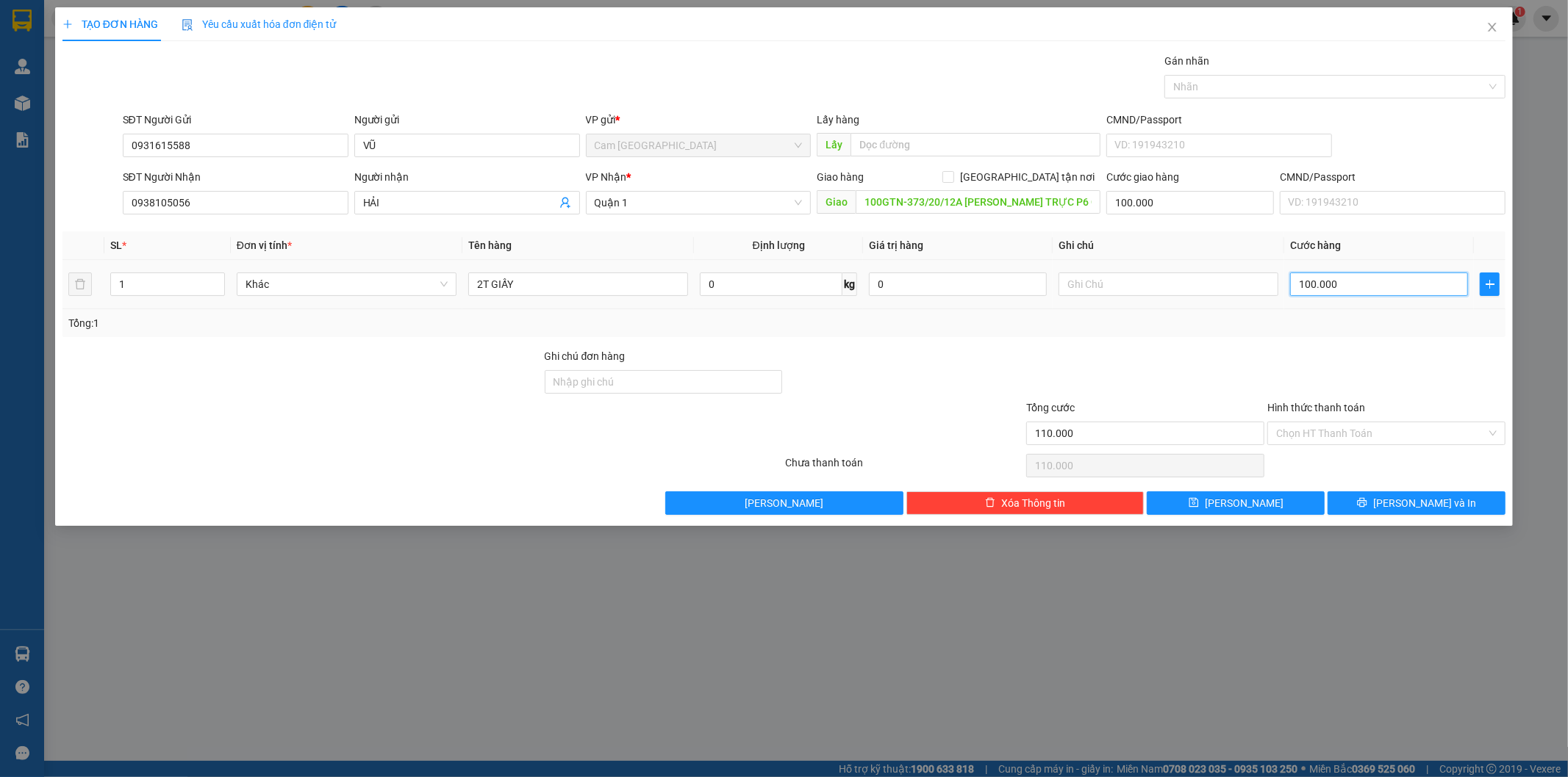
type input "200.000"
type input "100.000"
click at [1384, 433] on input "Hình thức thanh toán" at bounding box center [1381, 433] width 210 height 22
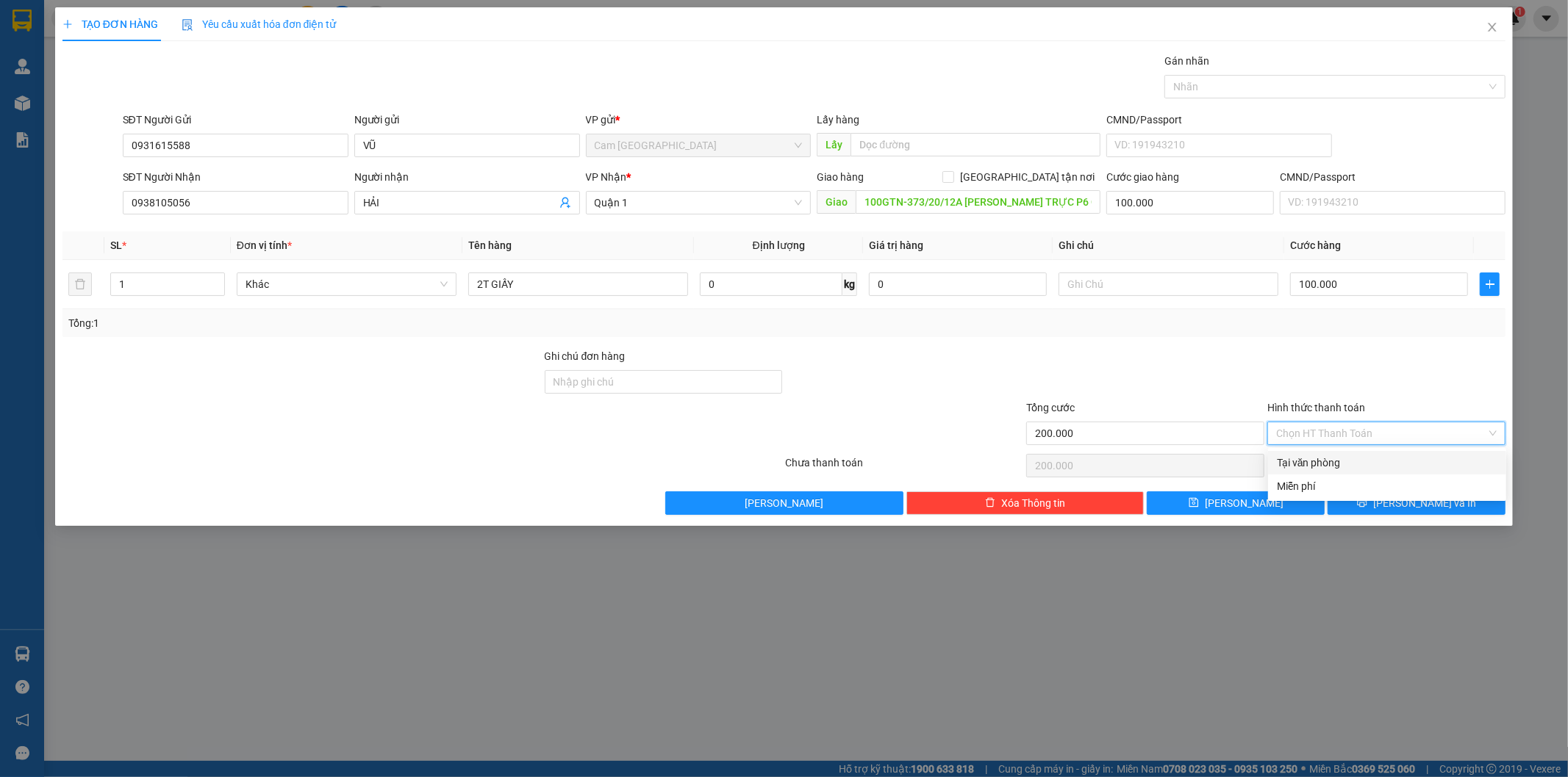
click at [1378, 453] on div "Tại văn phòng" at bounding box center [1387, 463] width 238 height 23
type input "0"
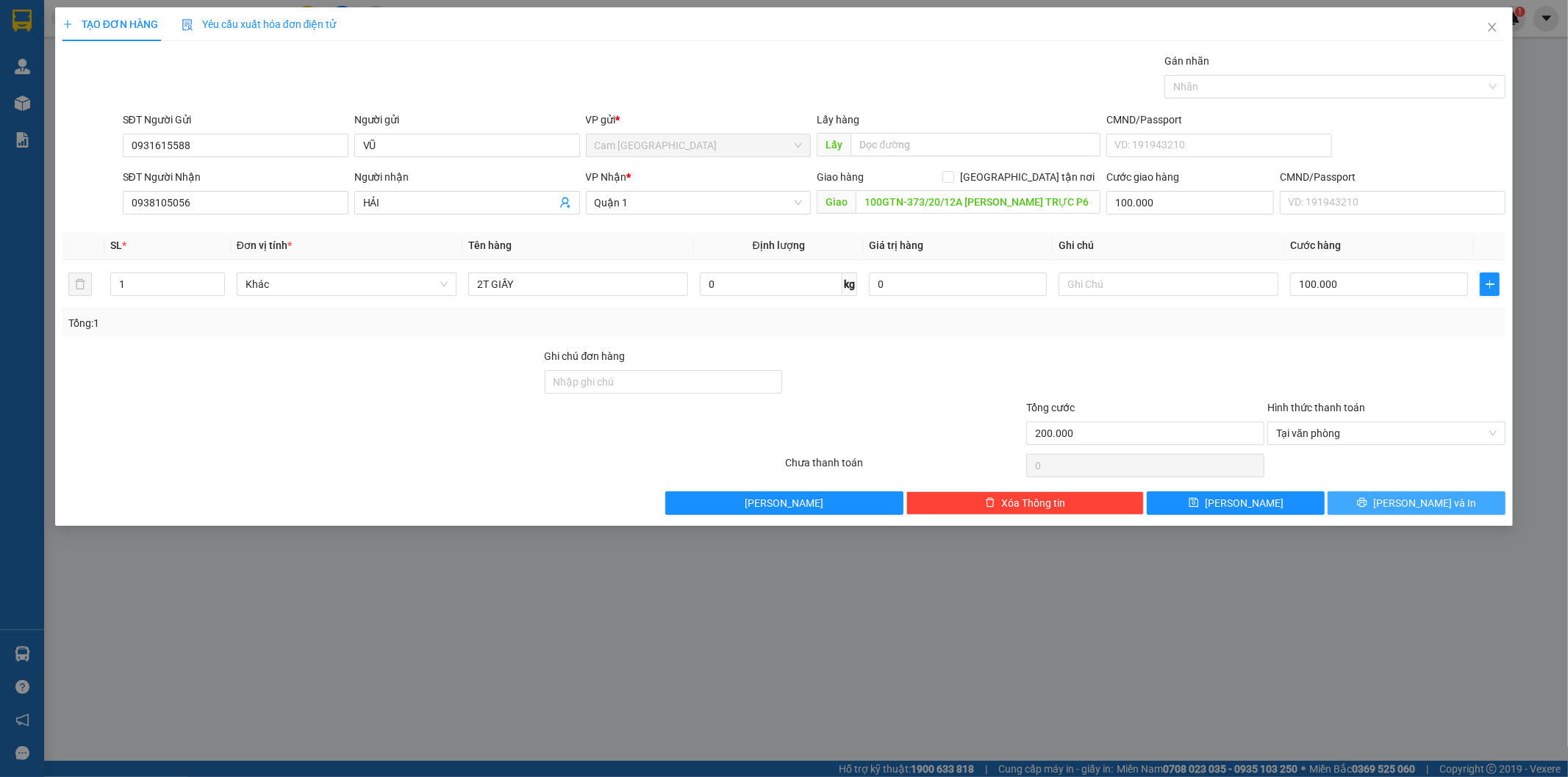
click at [1364, 501] on button "[PERSON_NAME] và In" at bounding box center [1416, 503] width 178 height 23
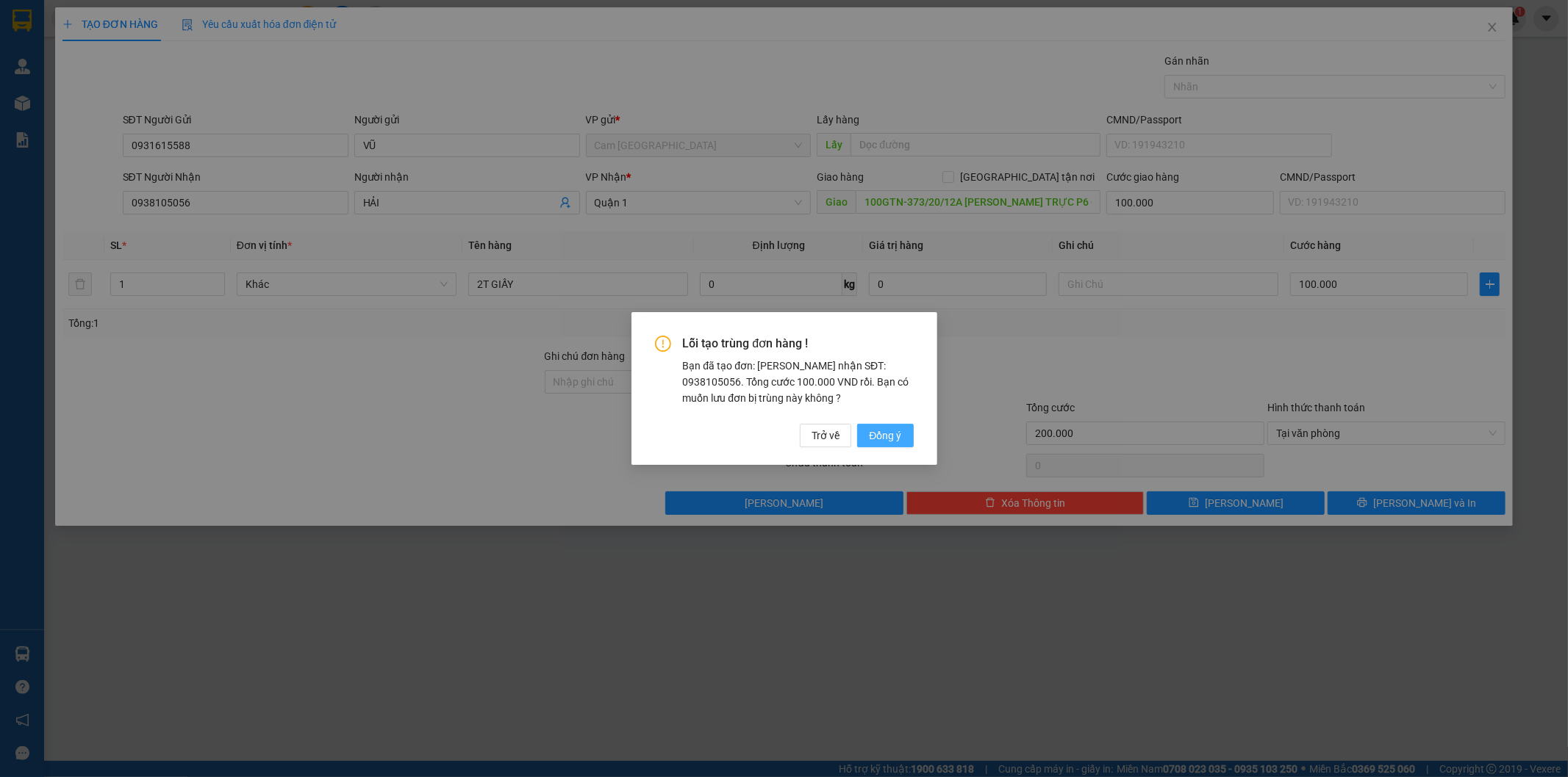
click at [886, 432] on span "Đồng ý" at bounding box center [885, 436] width 32 height 16
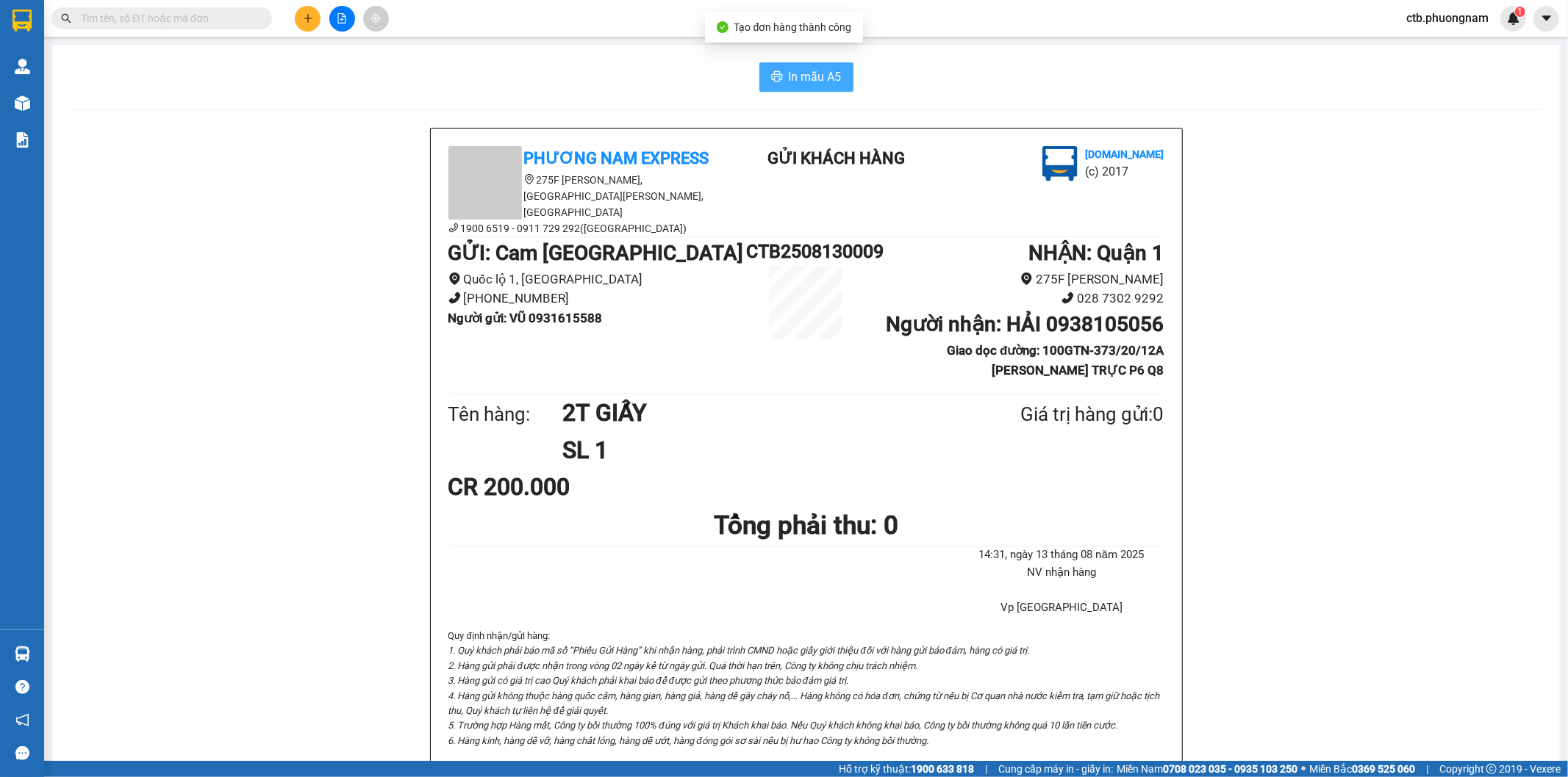
click at [759, 80] on button "In mẫu A5" at bounding box center [806, 77] width 94 height 30
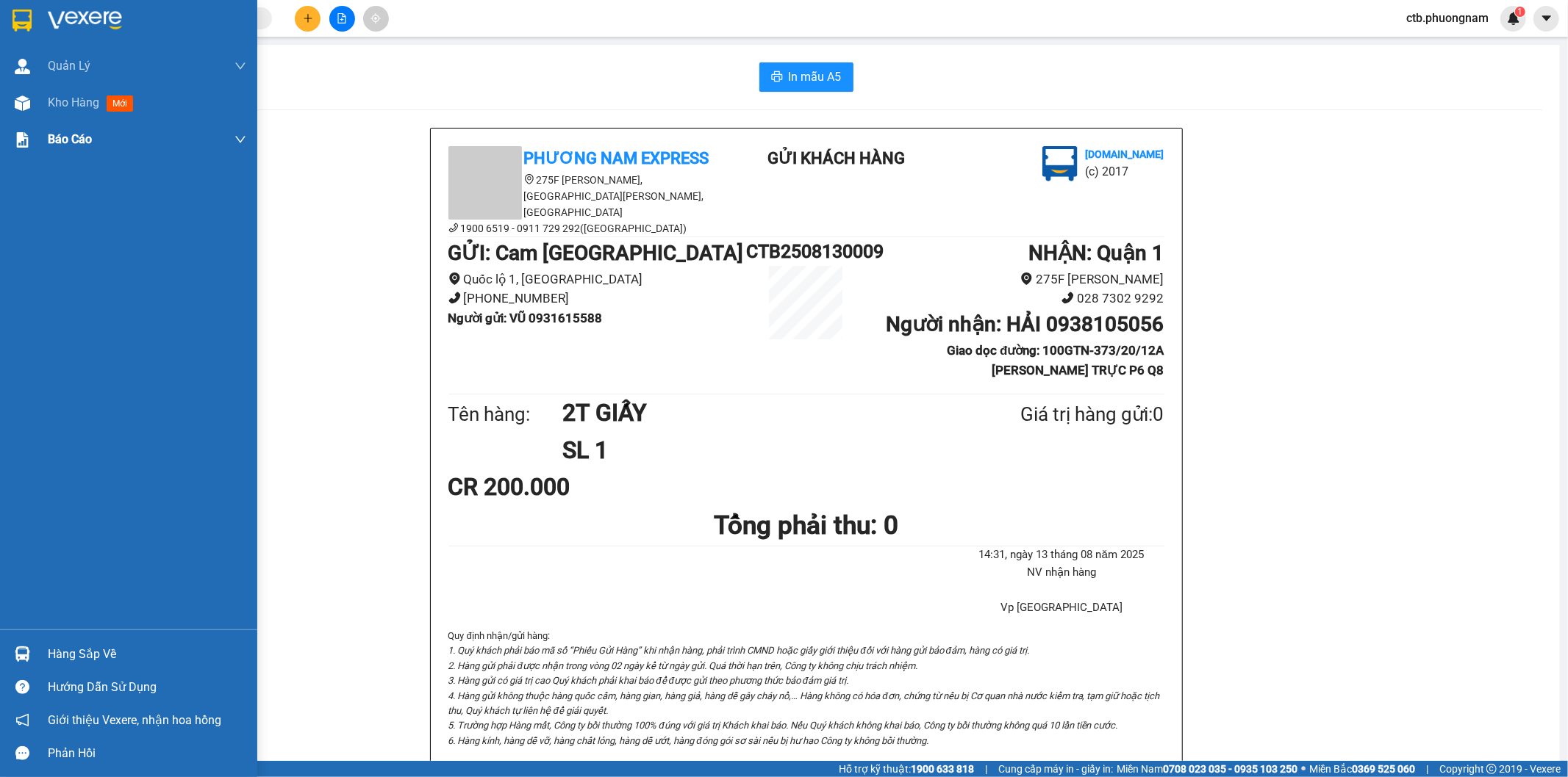
click at [14, 104] on img at bounding box center [21, 103] width 15 height 15
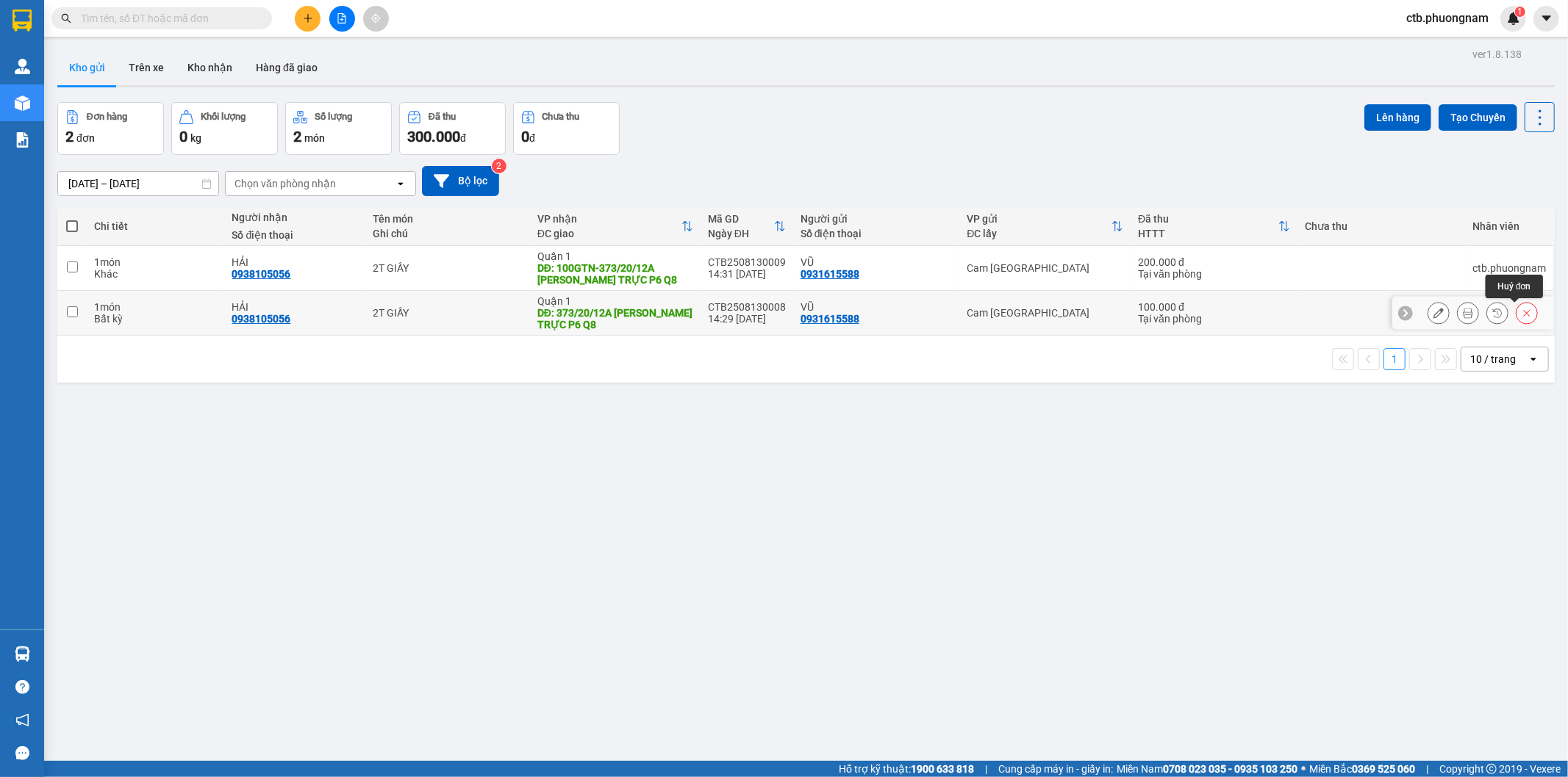
click at [1516, 313] on button at bounding box center [1526, 313] width 21 height 26
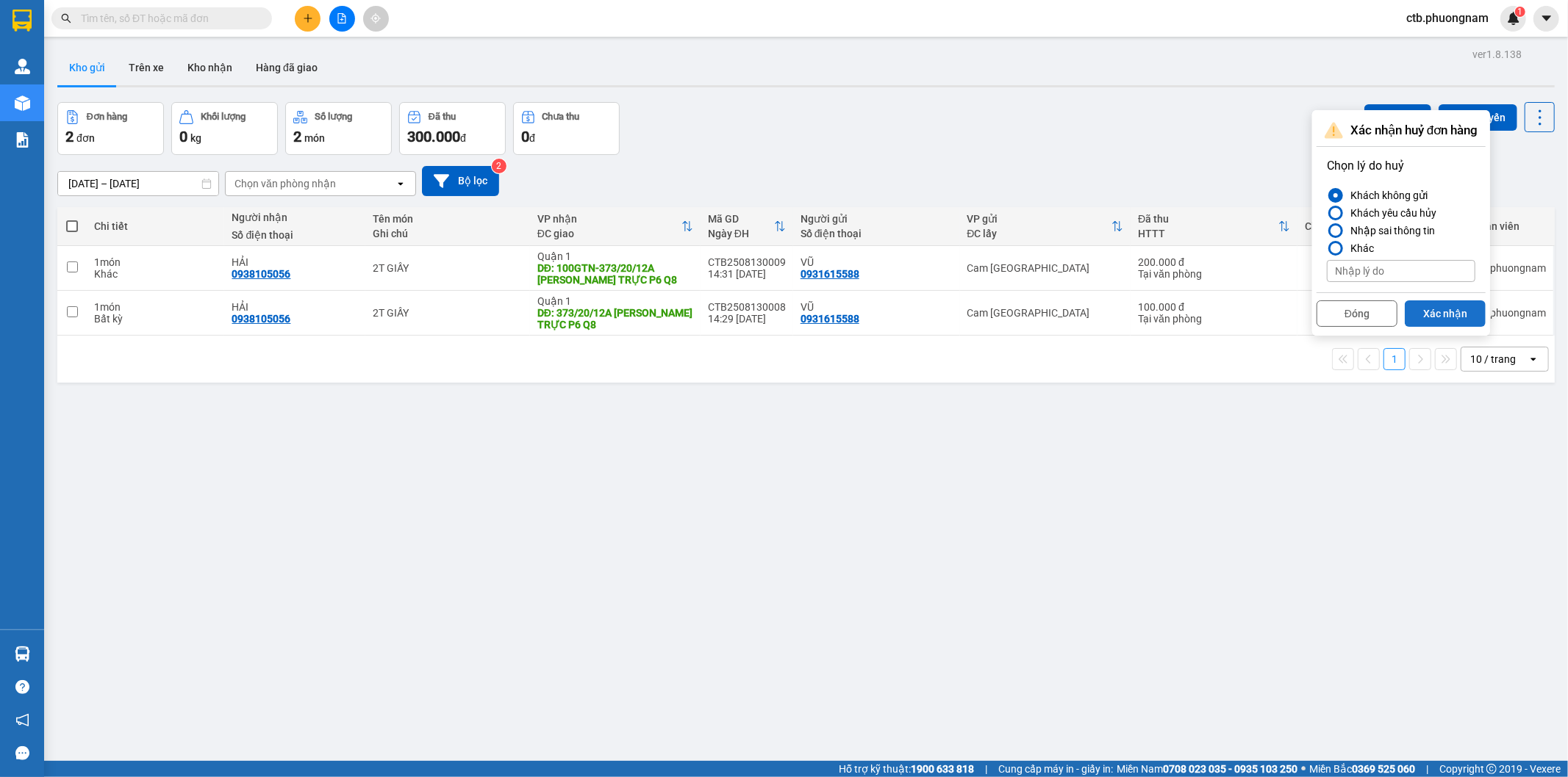
click at [1427, 312] on button "Xác nhận" at bounding box center [1445, 314] width 81 height 27
